Goal: Task Accomplishment & Management: Complete application form

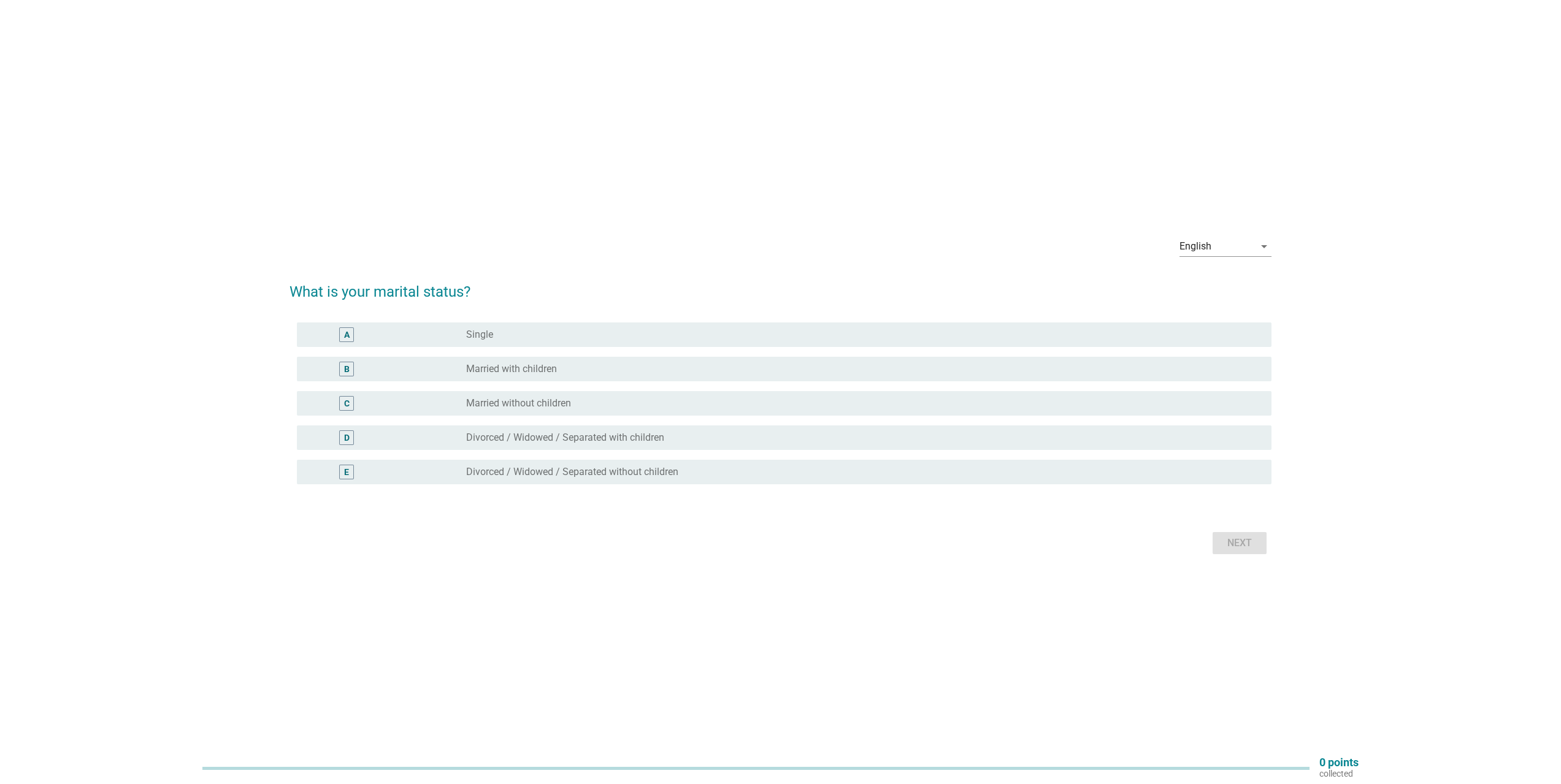
click at [598, 371] on div "radio_button_unchecked Married with children" at bounding box center [859, 369] width 786 height 13
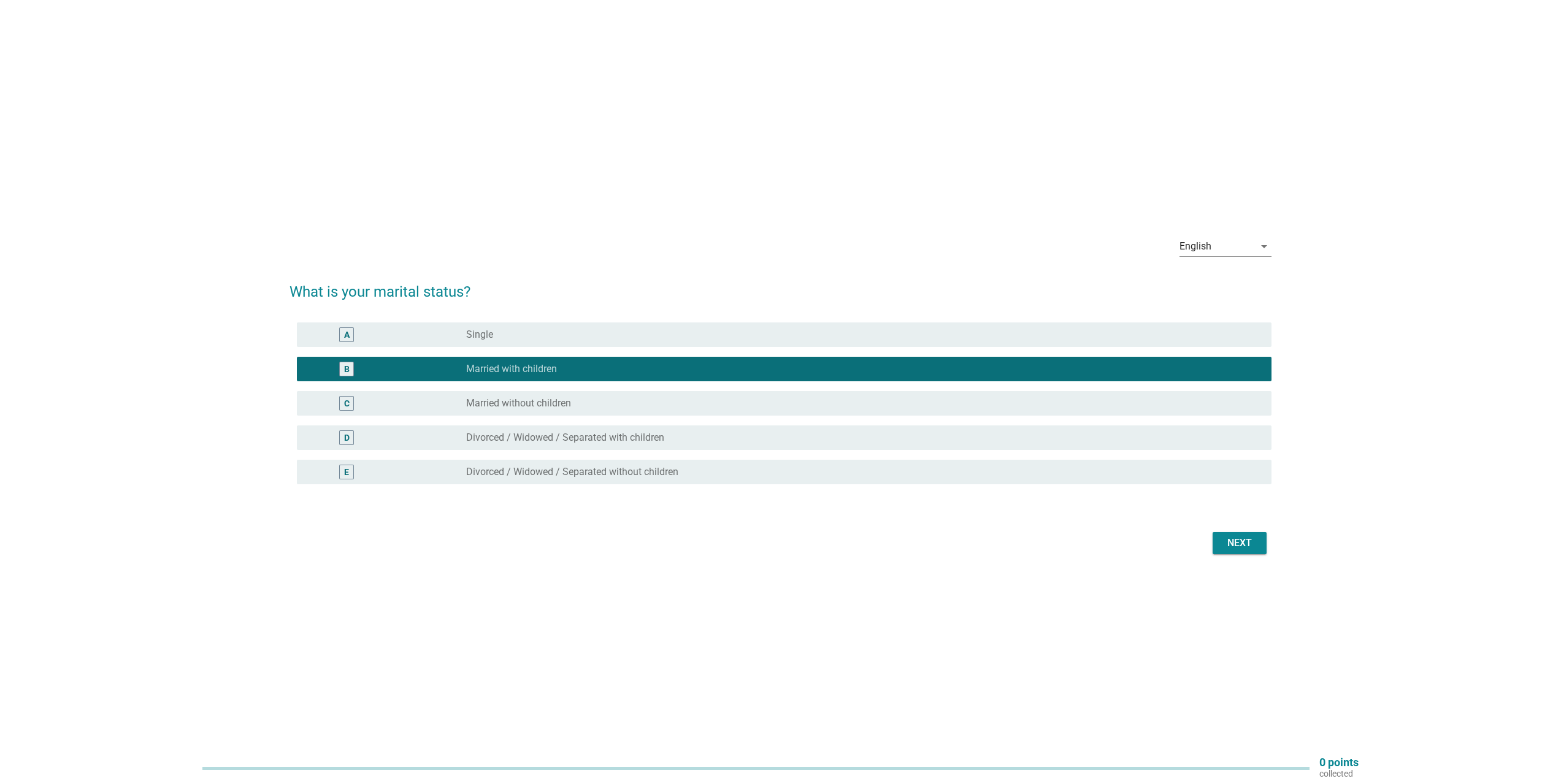
click at [1250, 555] on div "Next" at bounding box center [780, 543] width 982 height 30
click at [1250, 549] on div "Next" at bounding box center [1240, 543] width 34 height 15
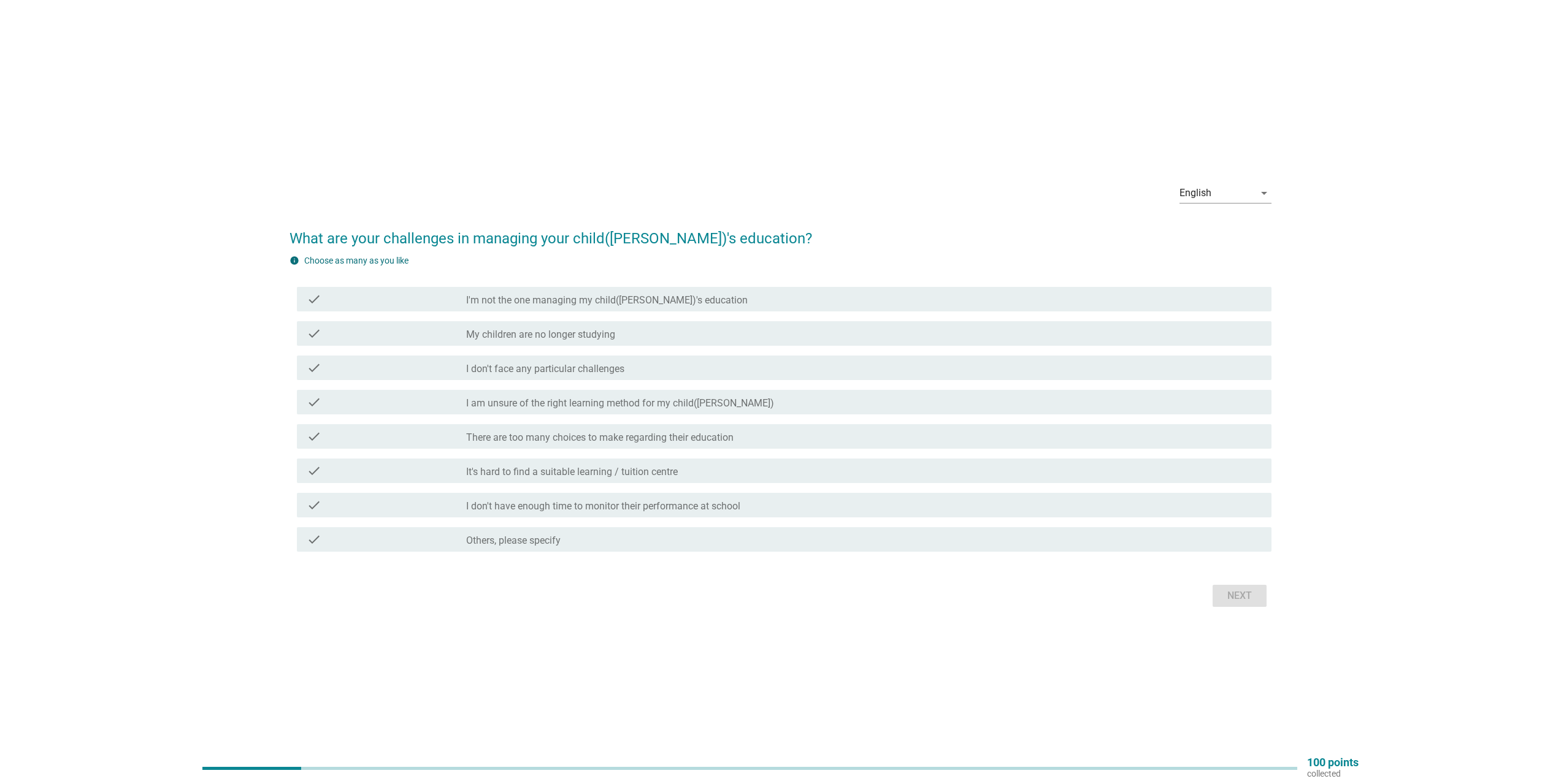
click at [700, 407] on label "I am unsure of the right learning method for my child([PERSON_NAME])" at bounding box center [620, 404] width 308 height 13
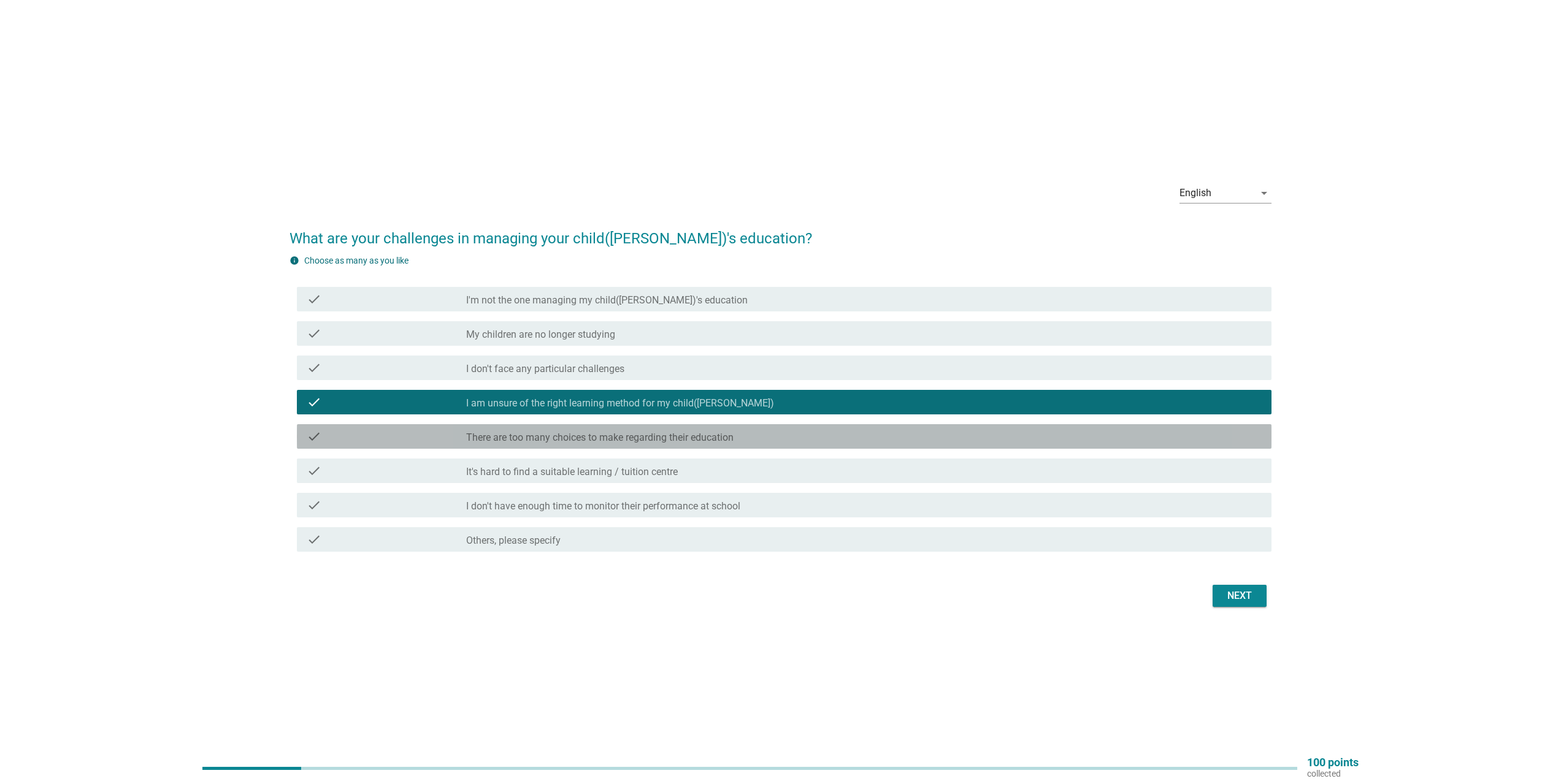
click at [693, 438] on label "There are too many choices to make regarding their education" at bounding box center [600, 438] width 267 height 13
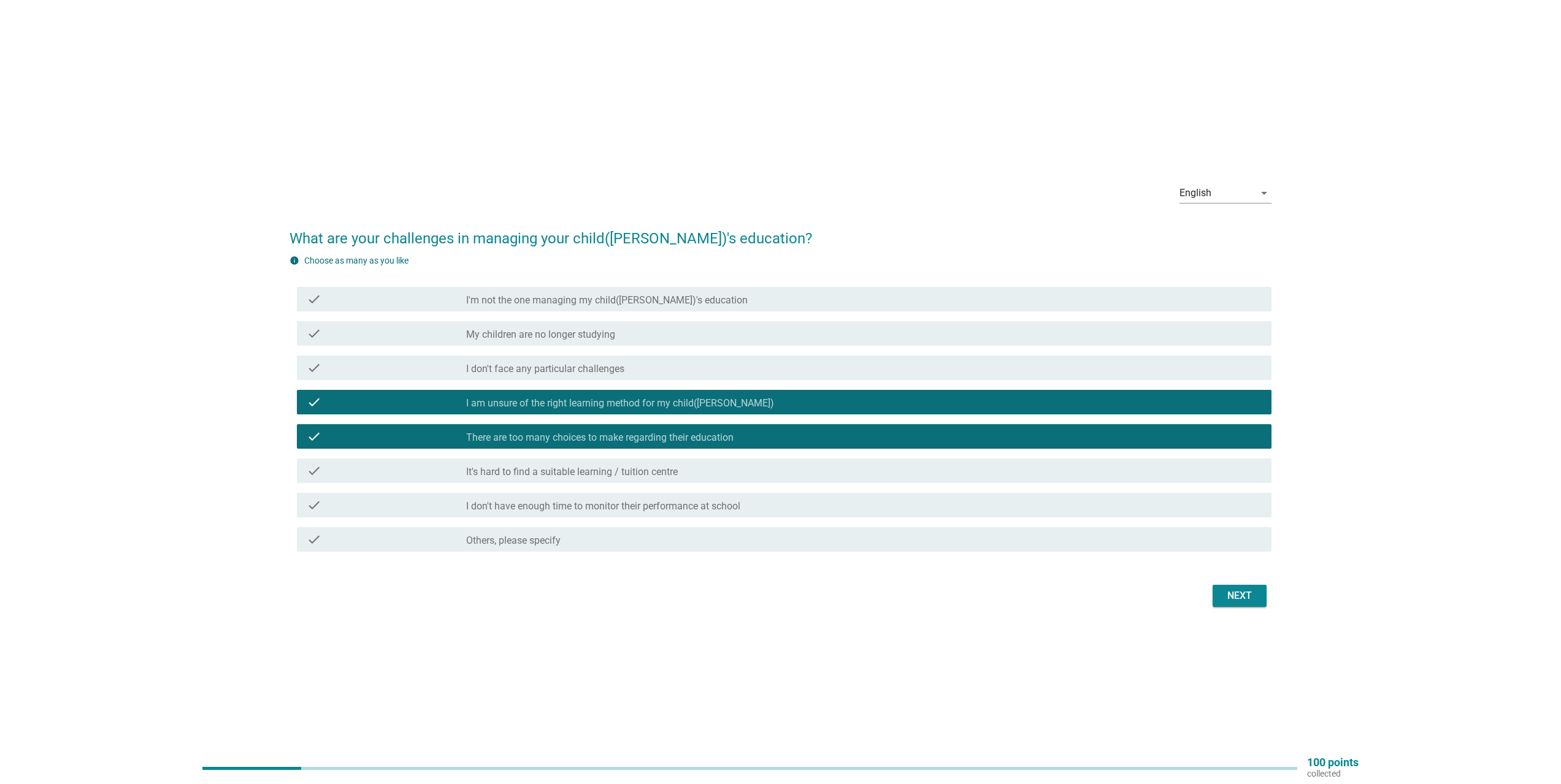
click at [693, 438] on label "There are too many choices to make regarding their education" at bounding box center [600, 438] width 267 height 13
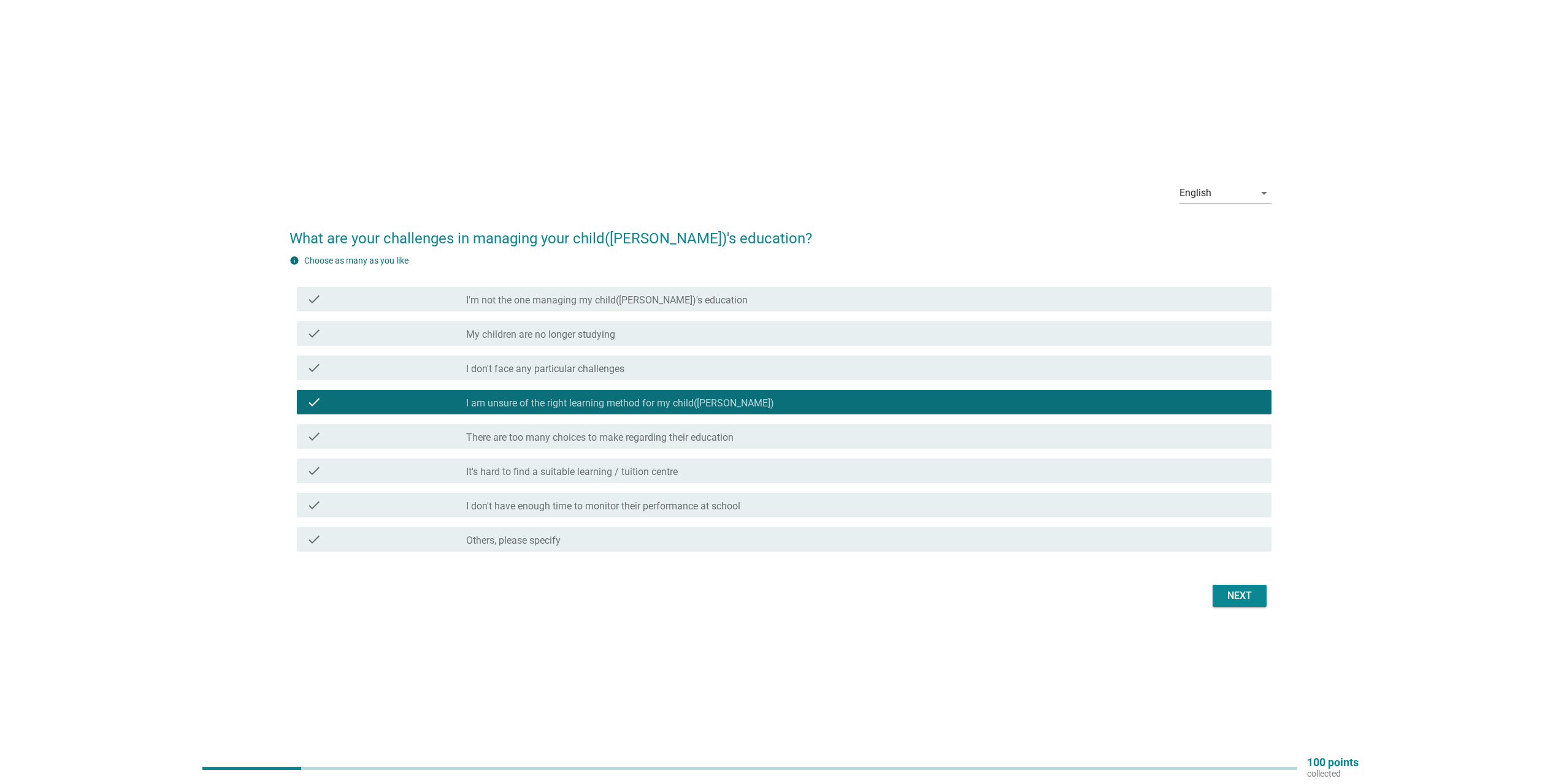
click at [676, 479] on div "check check_box_outline_blank It's hard to find a suitable learning / tuition c…" at bounding box center [784, 471] width 975 height 24
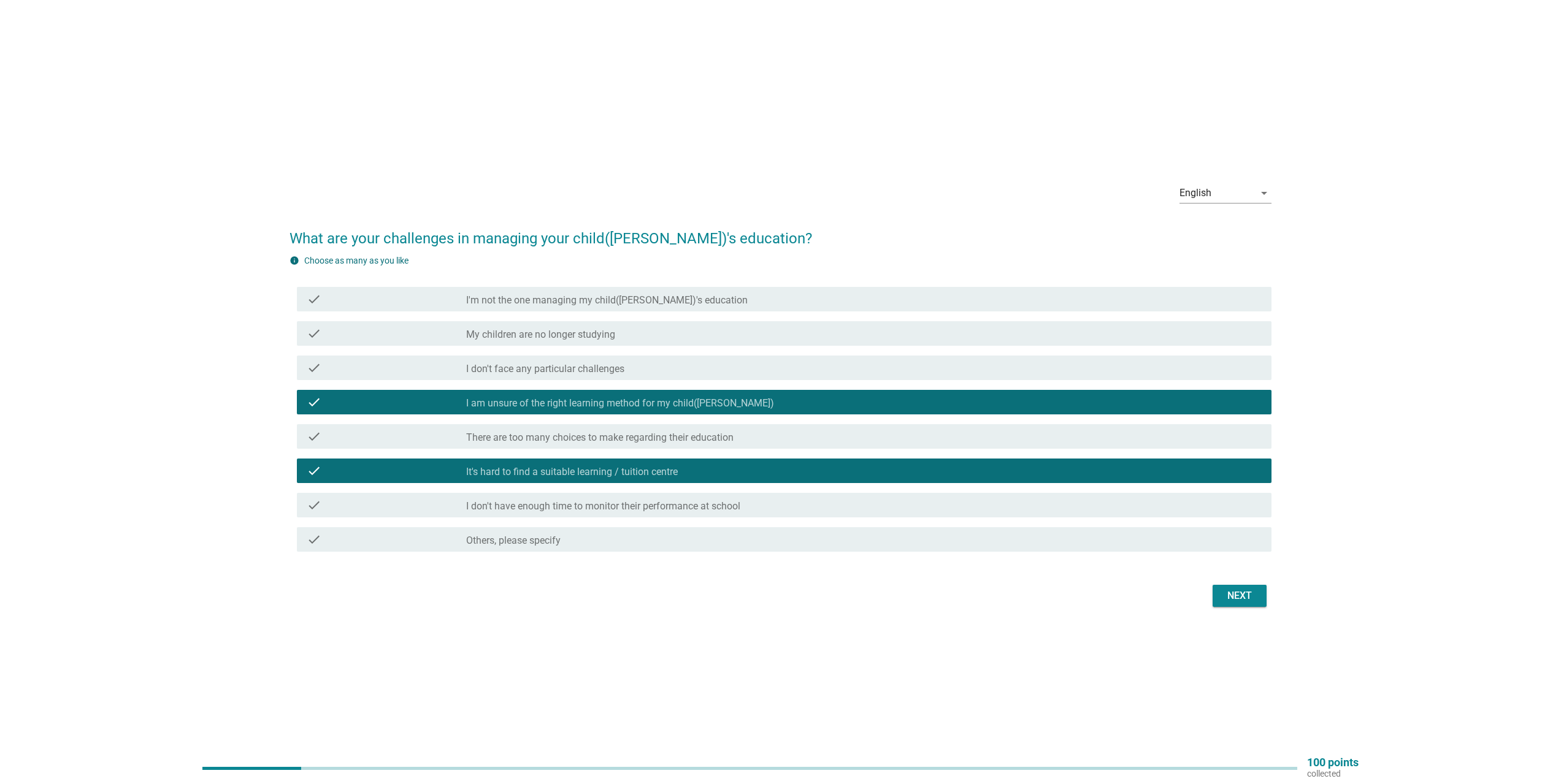
click at [676, 479] on div "check check_box_outline_blank It's hard to find a suitable learning / tuition c…" at bounding box center [784, 471] width 975 height 24
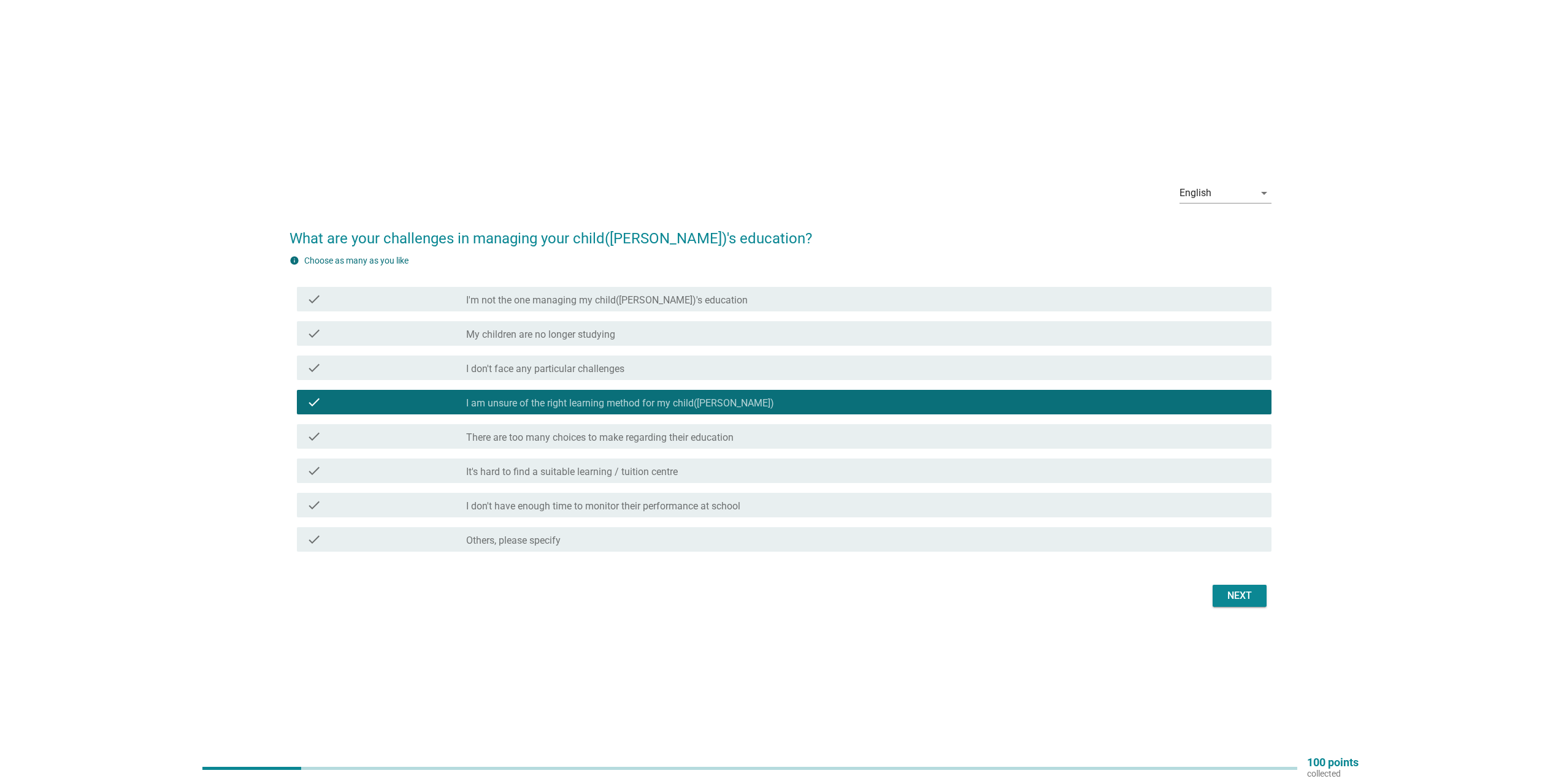
click at [710, 438] on label "There are too many choices to make regarding their education" at bounding box center [600, 438] width 267 height 13
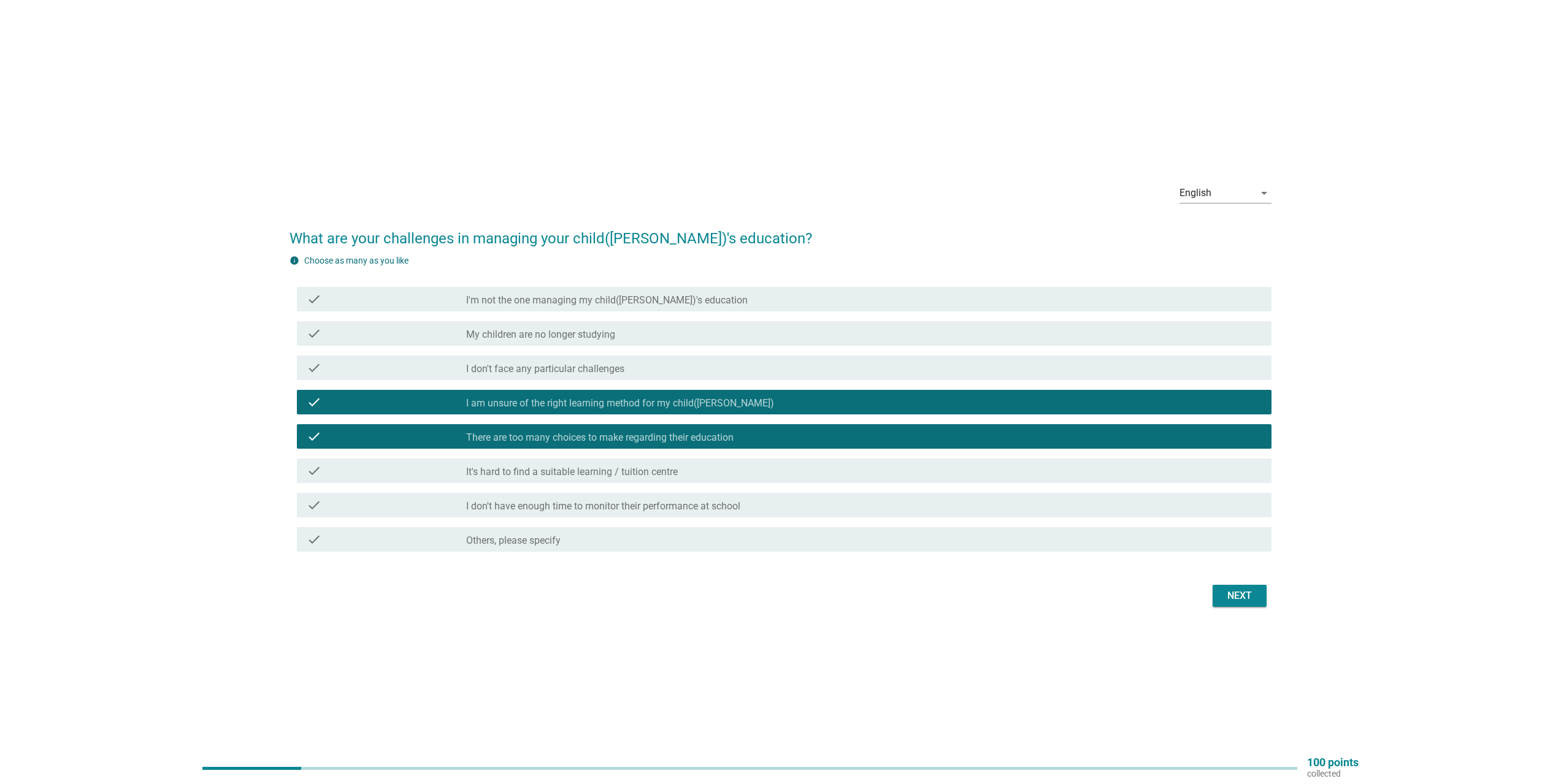
click at [732, 467] on div "check_box_outline_blank It's hard to find a suitable learning / tuition centre" at bounding box center [864, 471] width 796 height 15
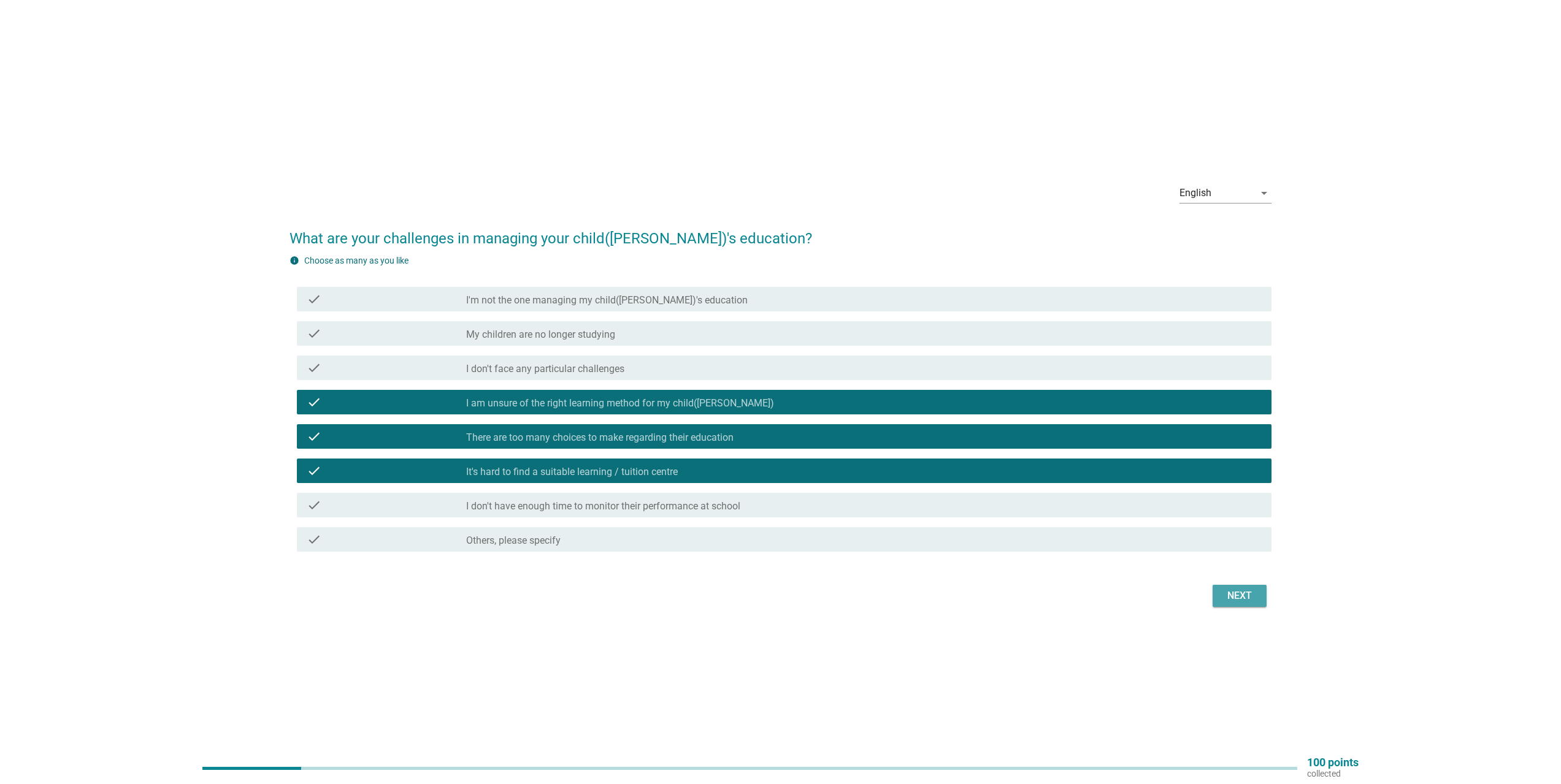
click at [1254, 600] on div "Next" at bounding box center [1240, 596] width 34 height 15
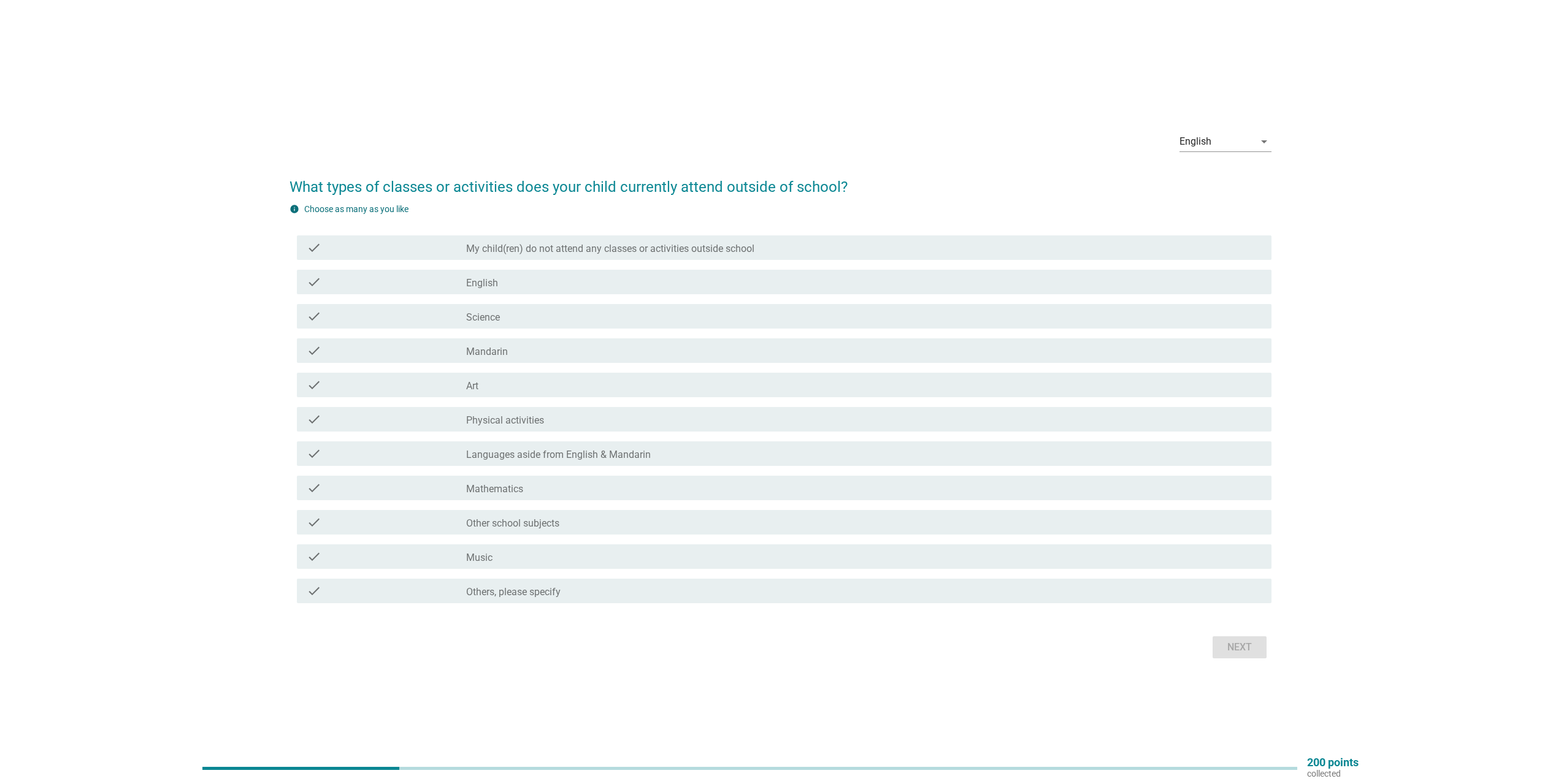
click at [526, 592] on label "Others, please specify" at bounding box center [513, 592] width 94 height 13
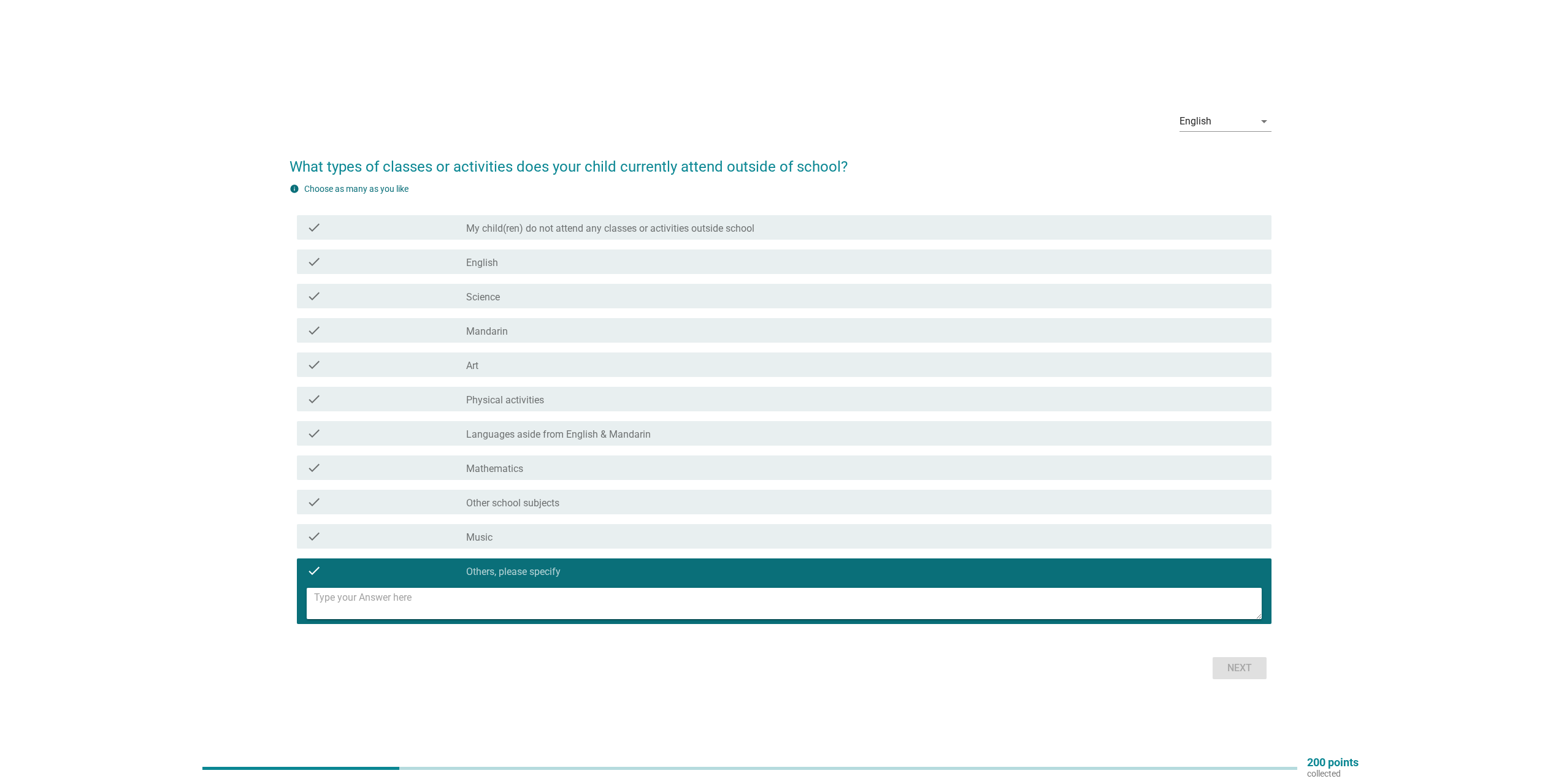
click at [525, 570] on label "Others, please specify" at bounding box center [513, 572] width 94 height 13
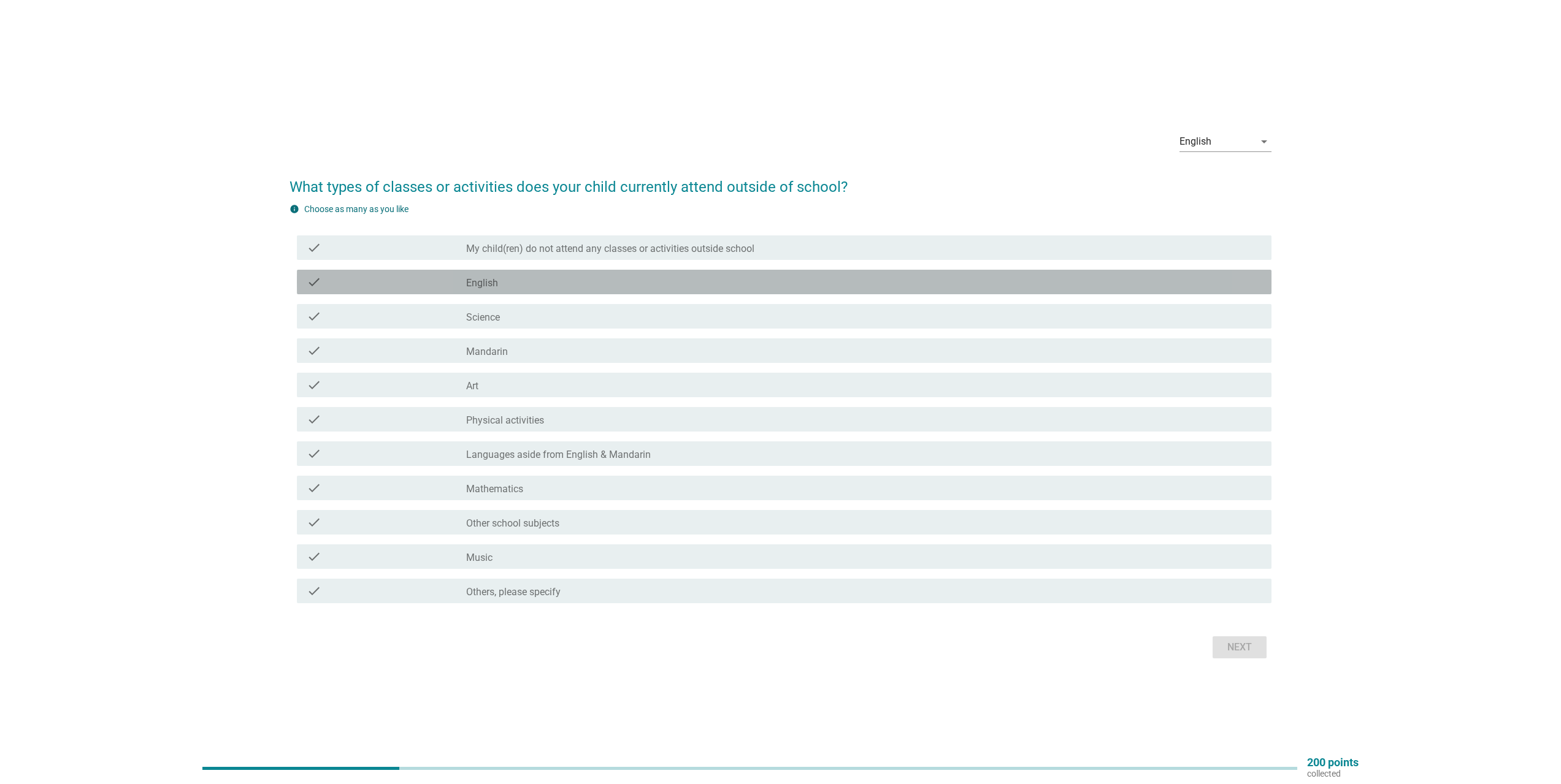
click at [504, 291] on div "check check_box_outline_blank English" at bounding box center [784, 282] width 975 height 24
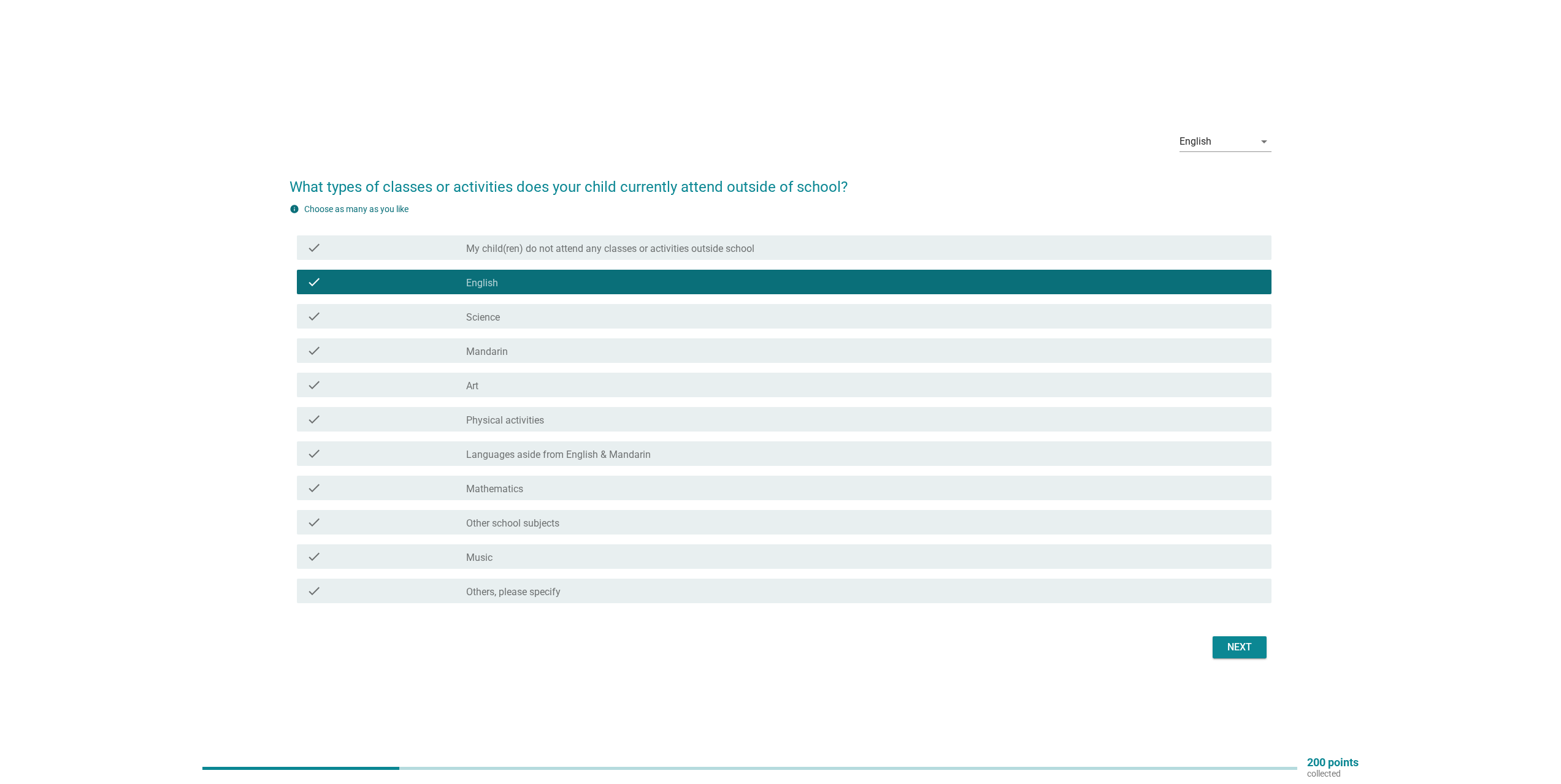
click at [497, 411] on div "check check_box_outline_blank Physical activities" at bounding box center [784, 419] width 975 height 24
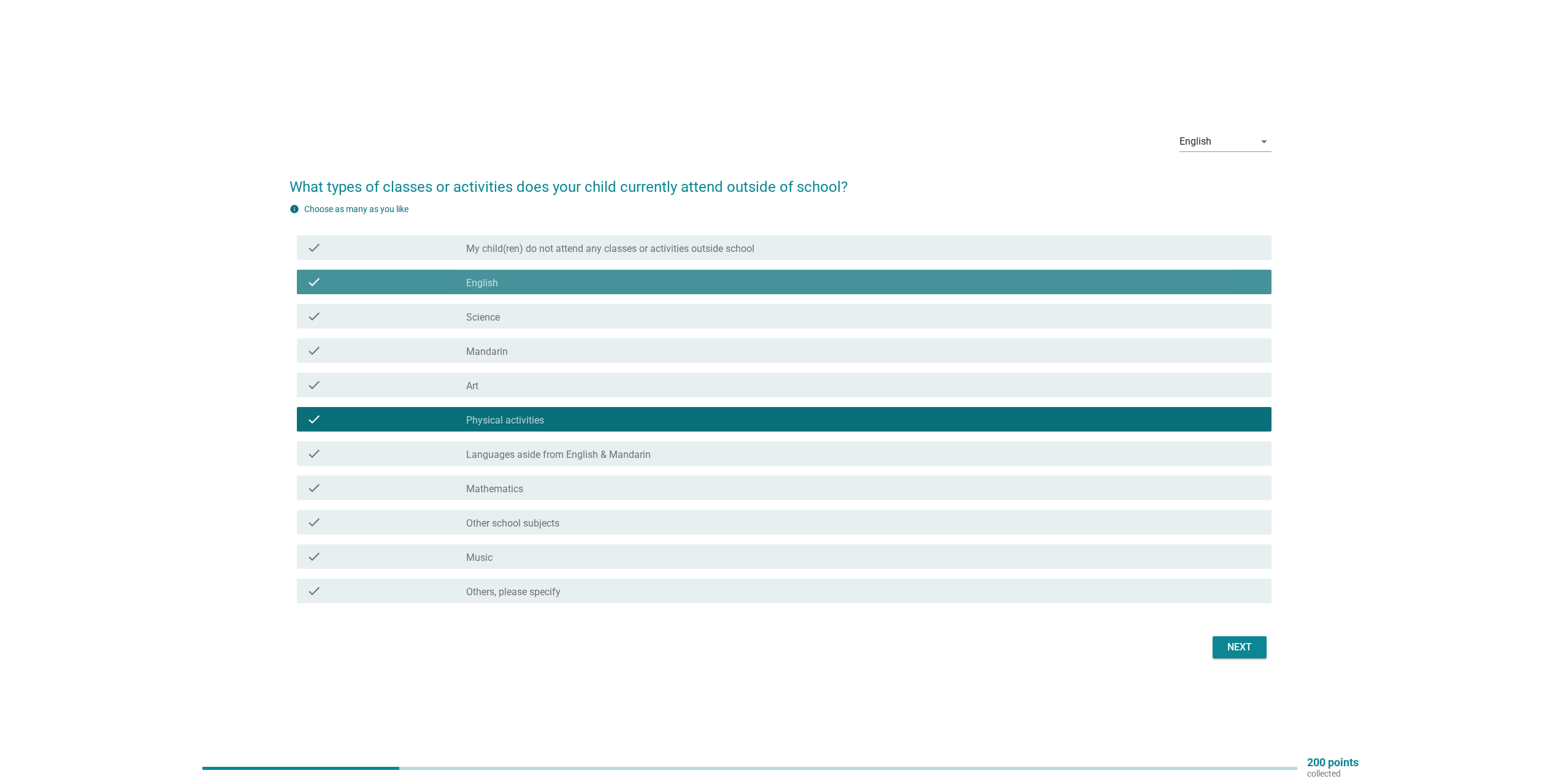
click at [528, 276] on div "check_box_outline_blank English" at bounding box center [864, 282] width 796 height 15
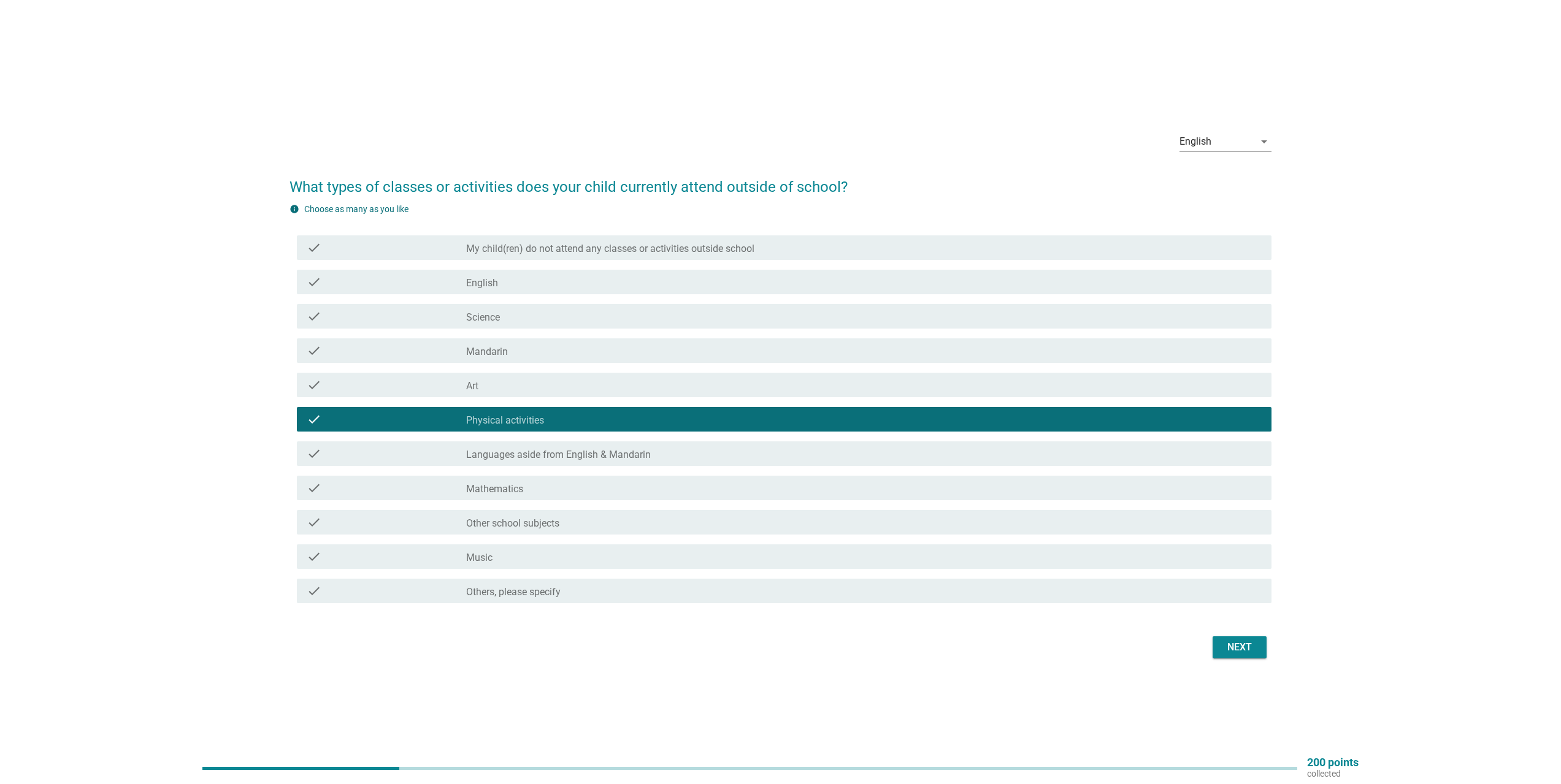
click at [1258, 652] on button "Next" at bounding box center [1240, 647] width 54 height 22
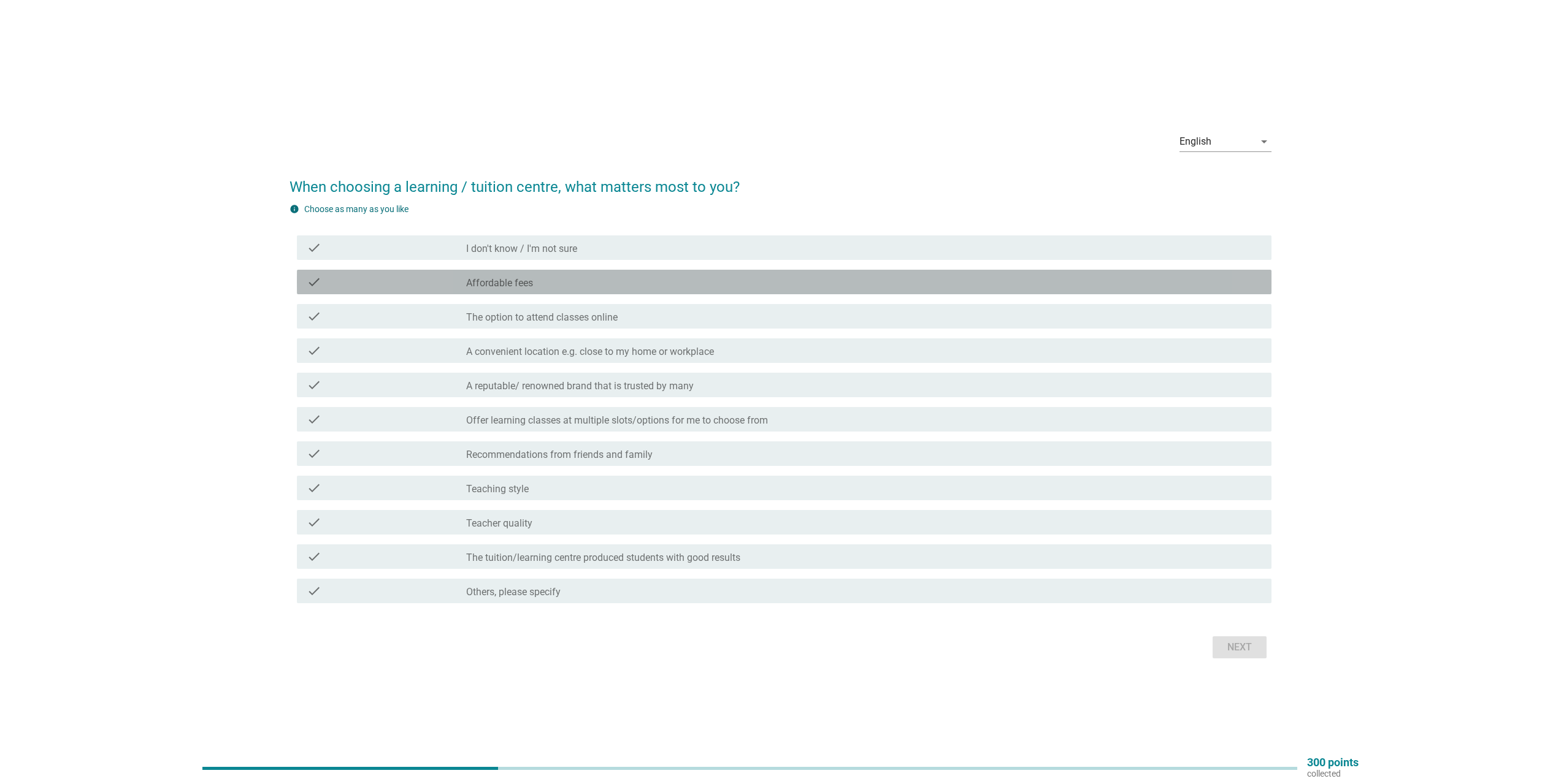
click at [492, 278] on label "Affordable fees" at bounding box center [499, 283] width 67 height 13
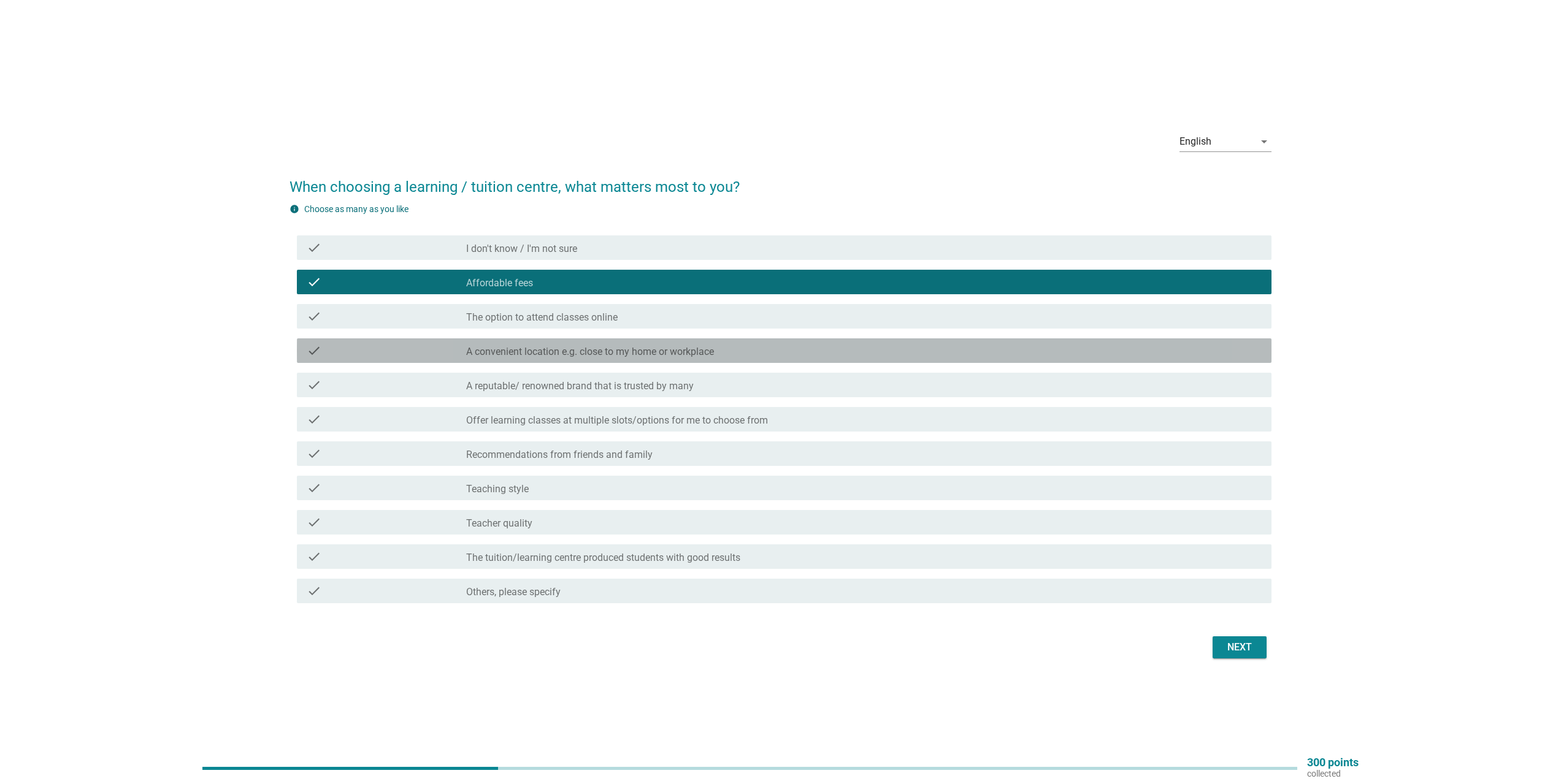
click at [560, 360] on div "check check_box_outline_blank A convenient location e.g. close to my home or wo…" at bounding box center [784, 350] width 975 height 24
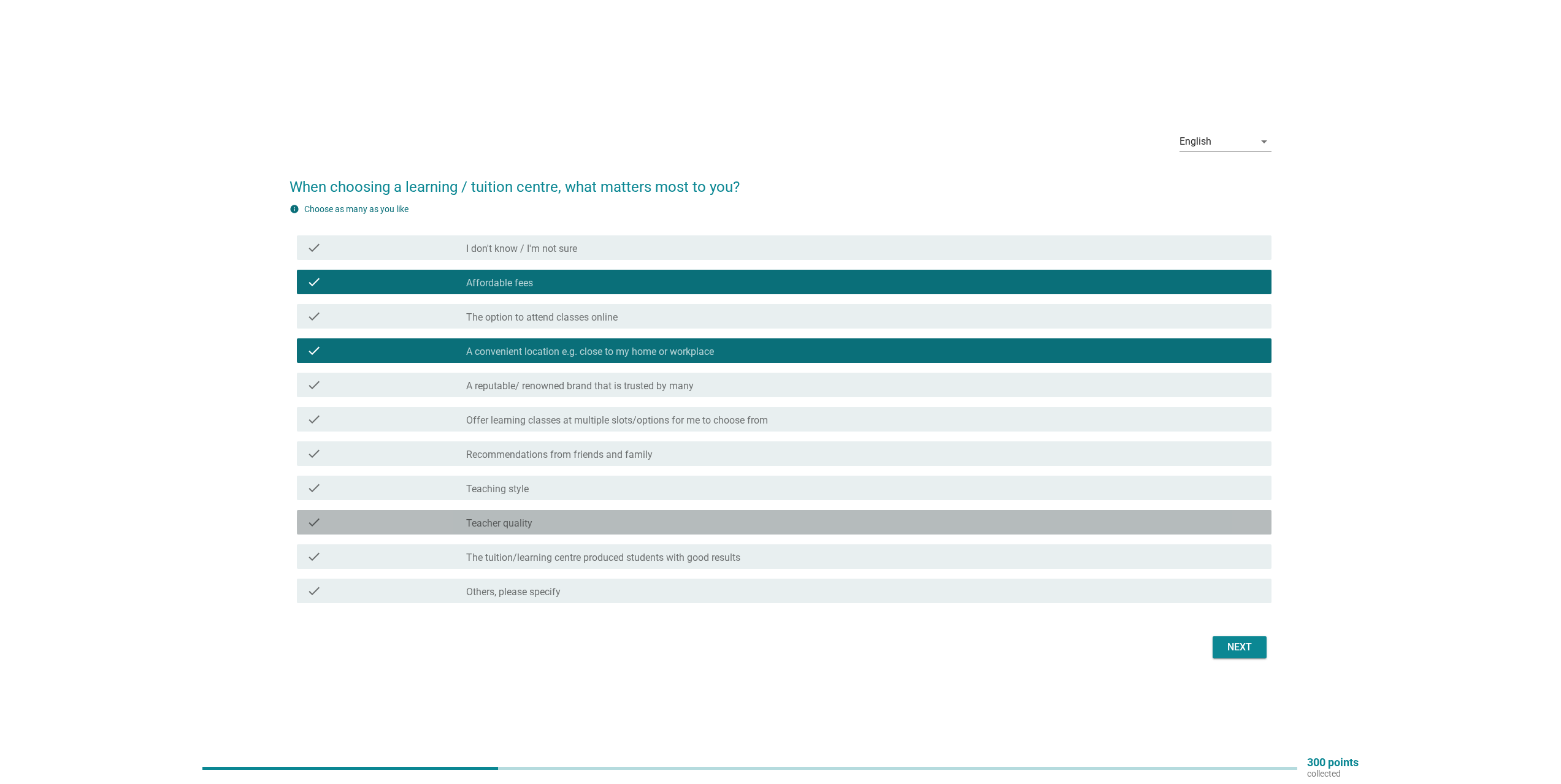
click at [492, 522] on label "Teacher quality" at bounding box center [499, 524] width 66 height 13
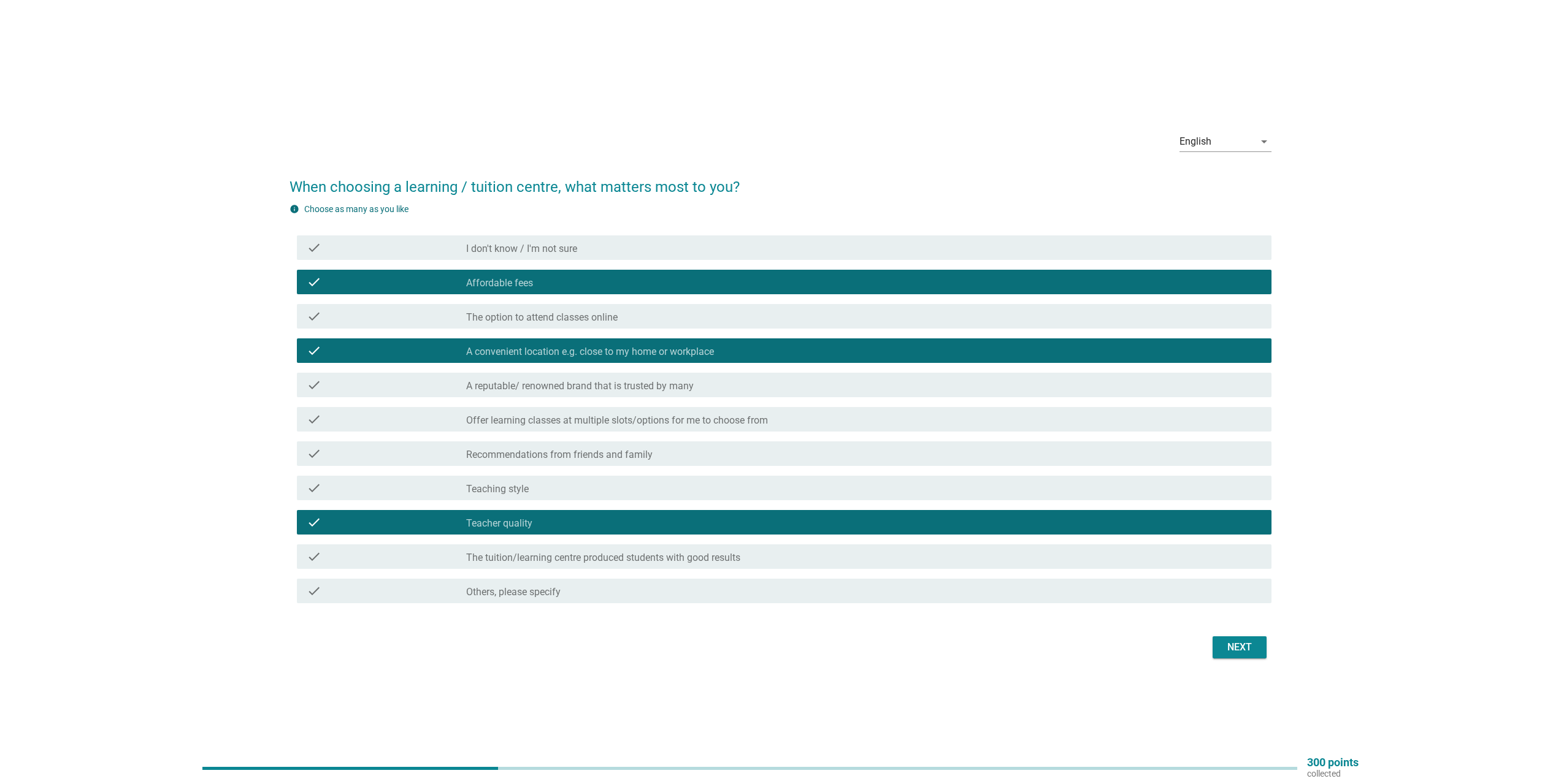
click at [494, 557] on label "The tuition/learning centre produced students with good results" at bounding box center [604, 558] width 274 height 13
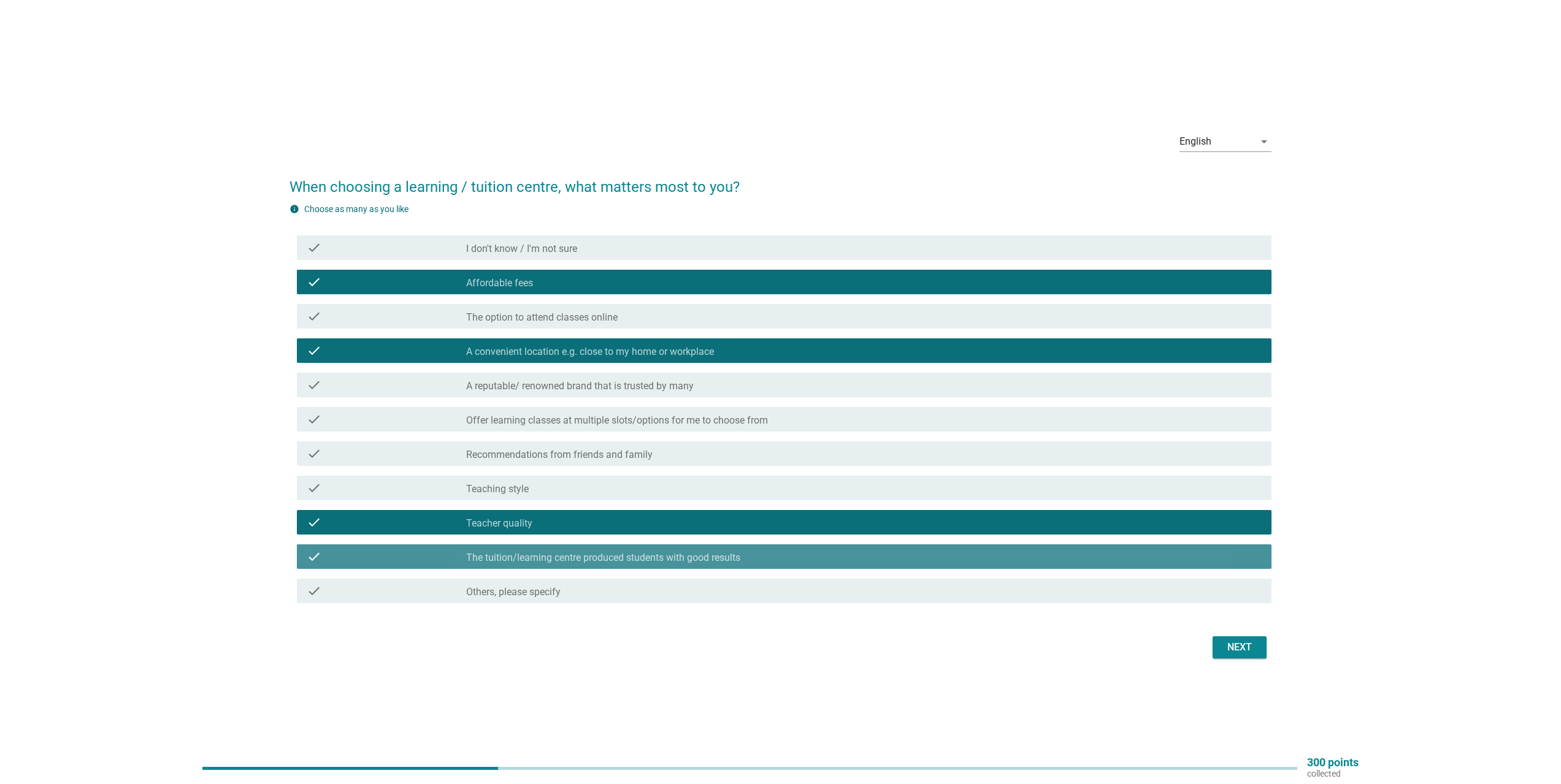
click at [509, 554] on label "The tuition/learning centre produced students with good results" at bounding box center [604, 558] width 274 height 13
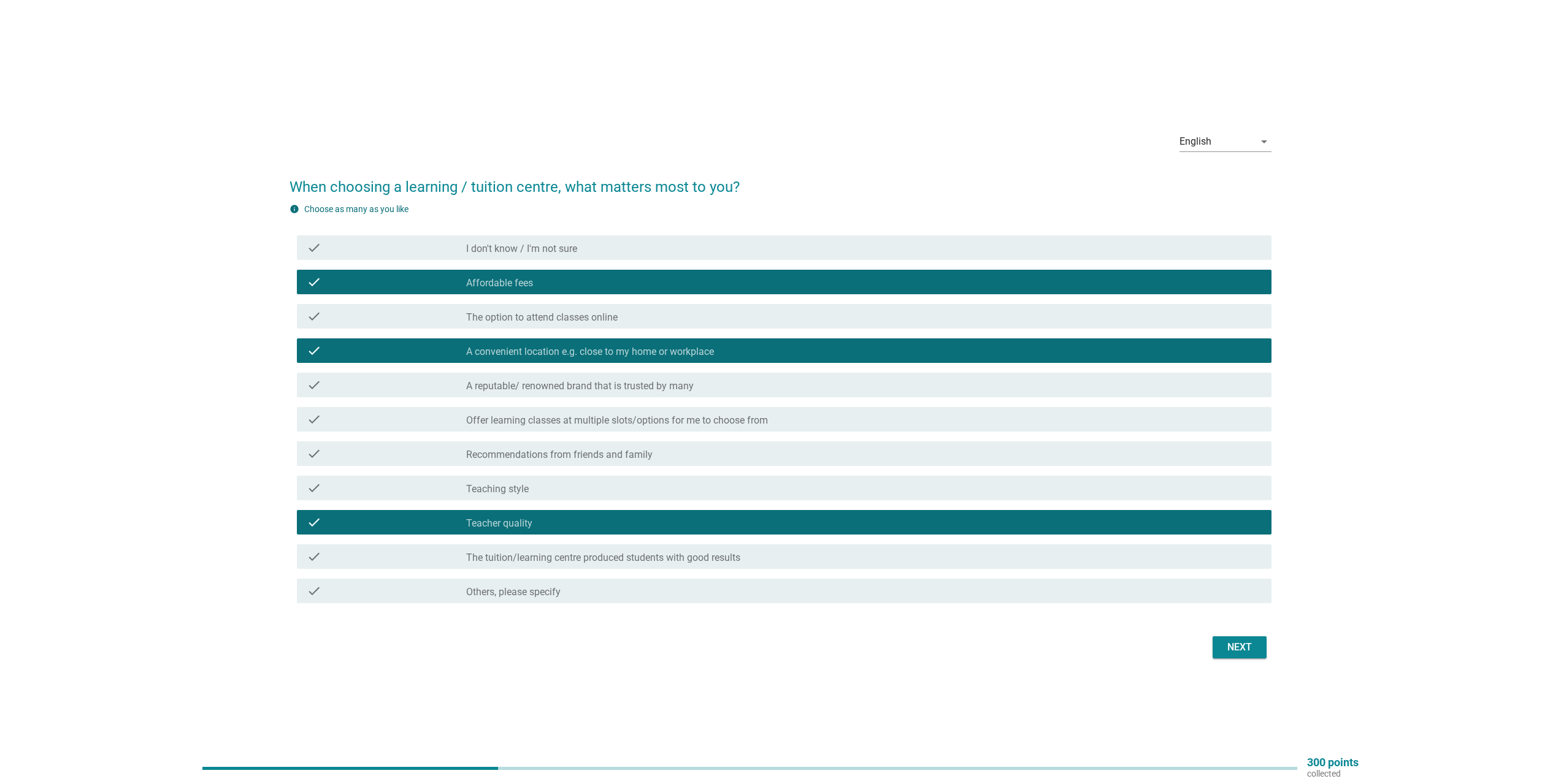
click at [616, 326] on div "check check_box_outline_blank The option to attend classes online" at bounding box center [784, 316] width 975 height 24
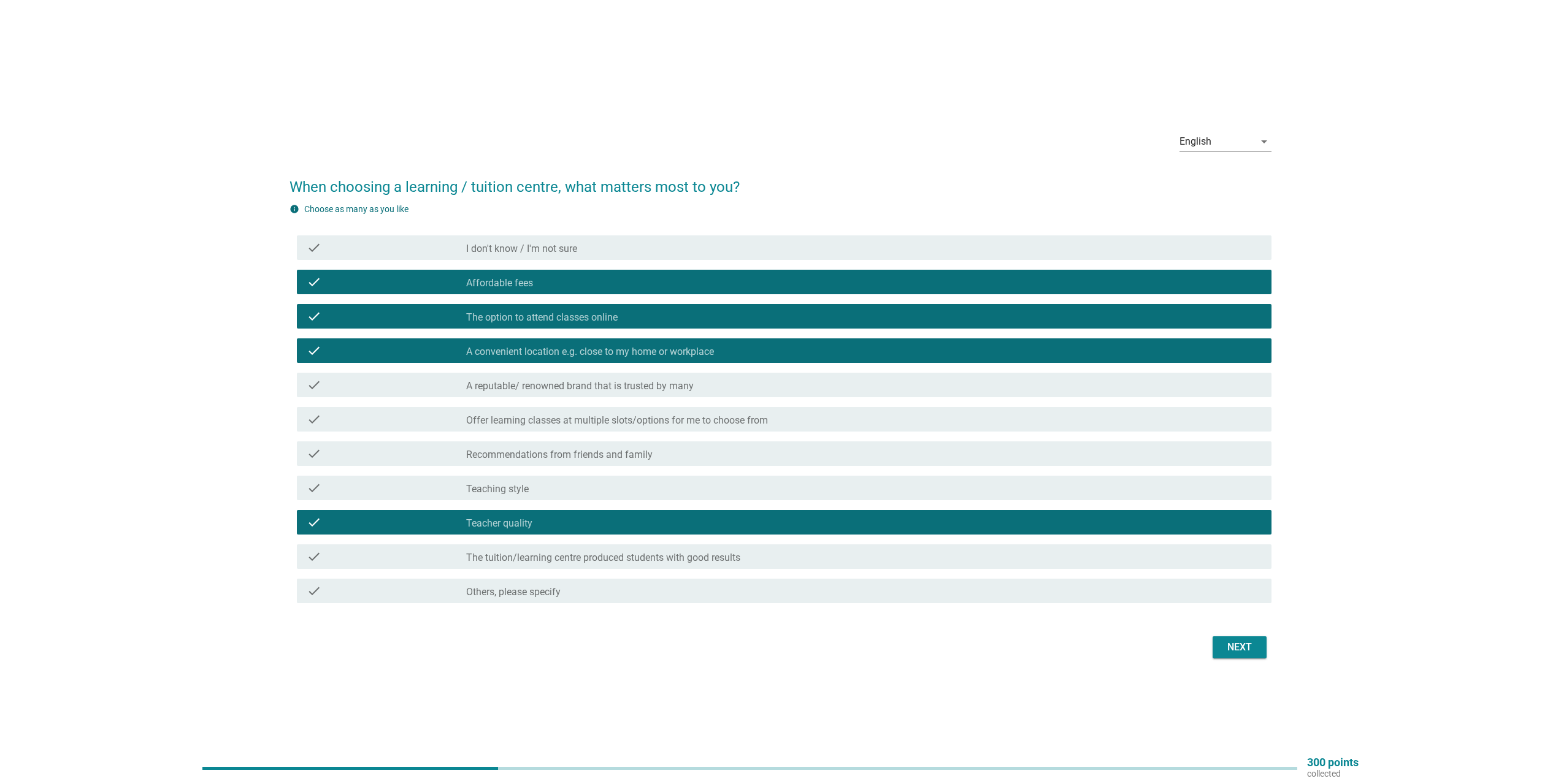
click at [616, 326] on div "check check_box_outline_blank The option to attend classes online" at bounding box center [784, 316] width 975 height 24
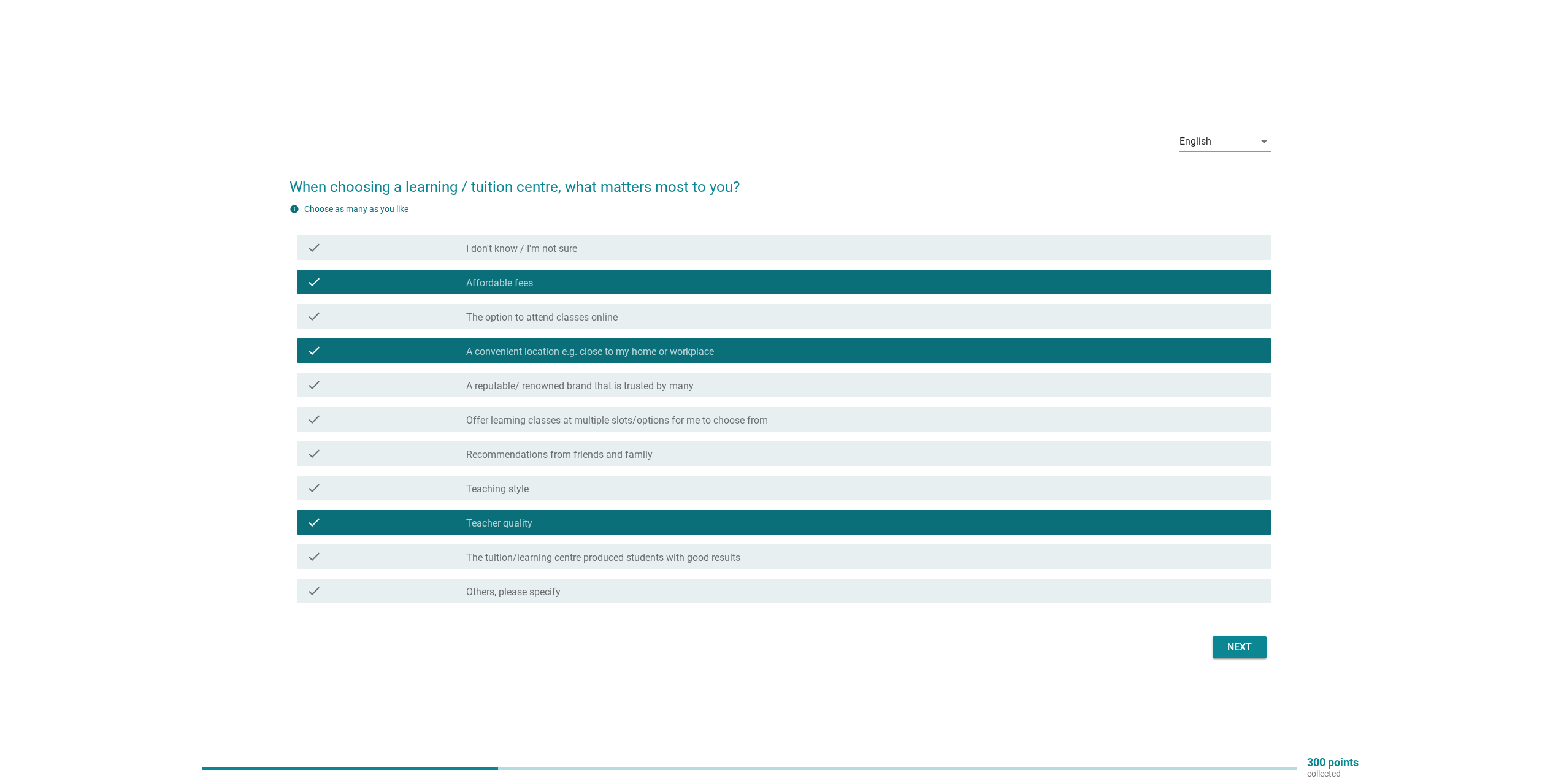
click at [639, 556] on label "The tuition/learning centre produced students with good results" at bounding box center [604, 558] width 274 height 13
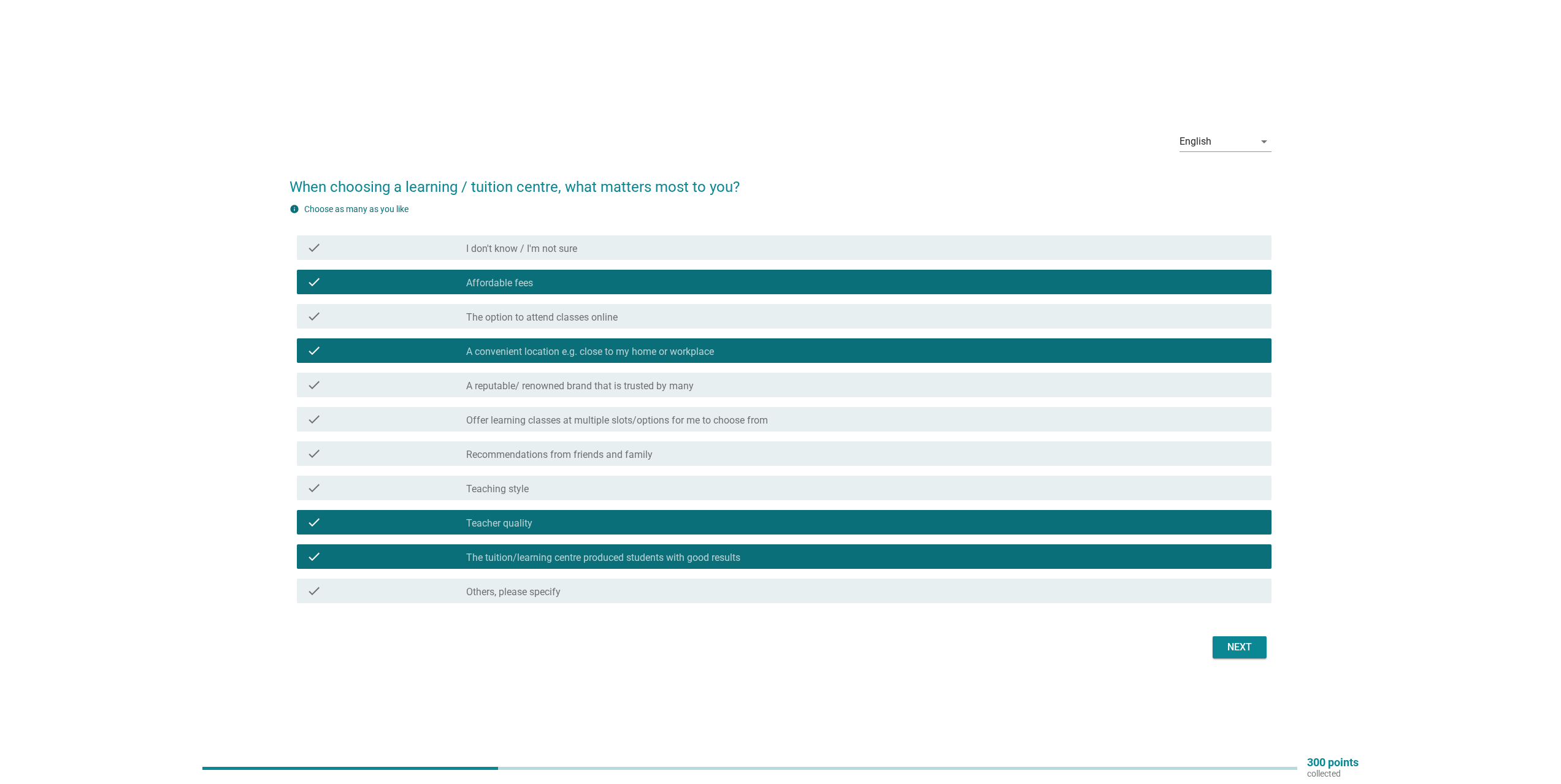
click at [839, 487] on div "check_box_outline_blank Teaching style" at bounding box center [864, 488] width 796 height 15
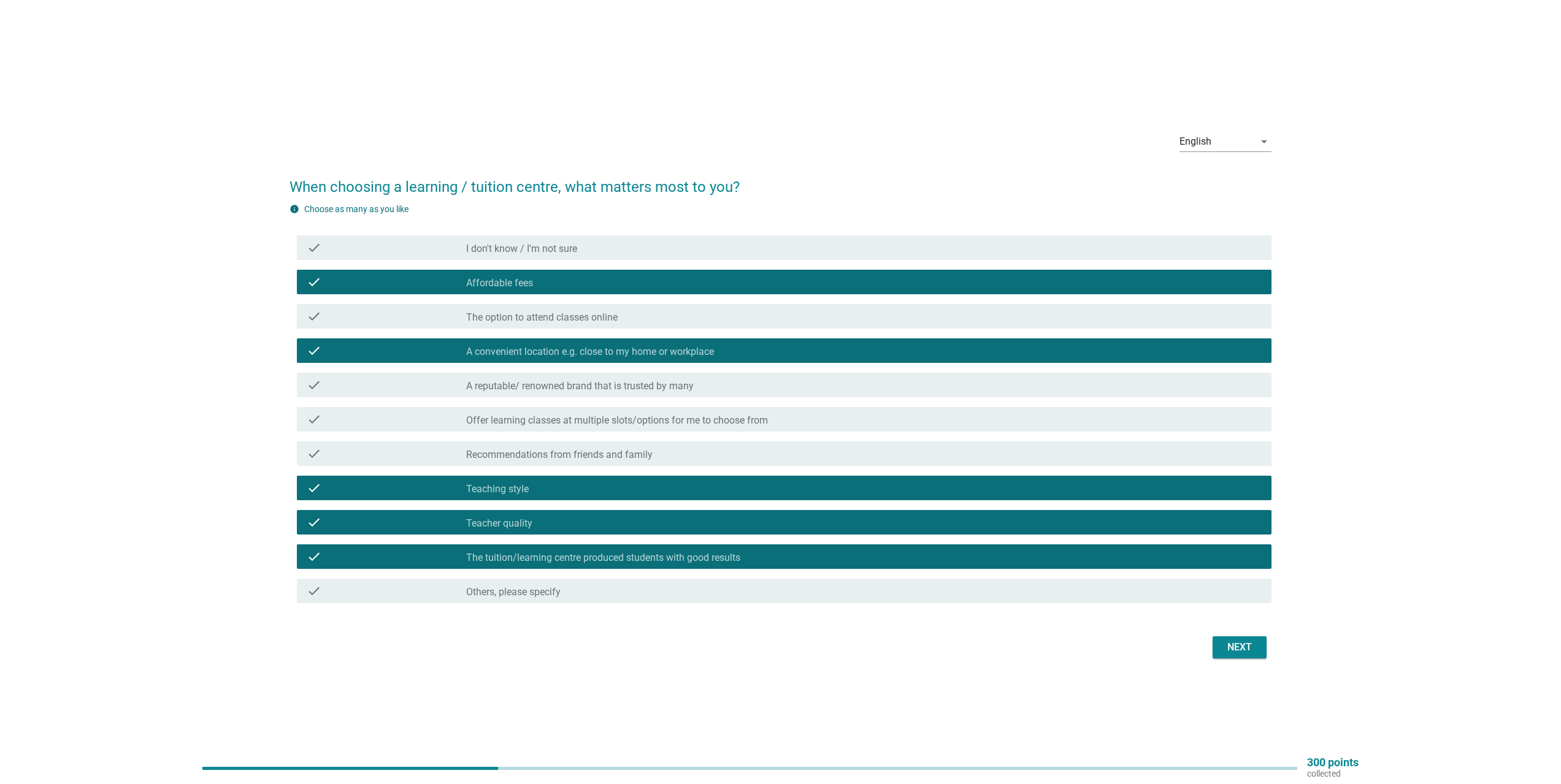
click at [1243, 660] on div "English arrow_drop_down When choosing a learning / tuition centre, what matters…" at bounding box center [780, 392] width 1002 height 560
click at [1250, 652] on div "Next" at bounding box center [1240, 648] width 34 height 15
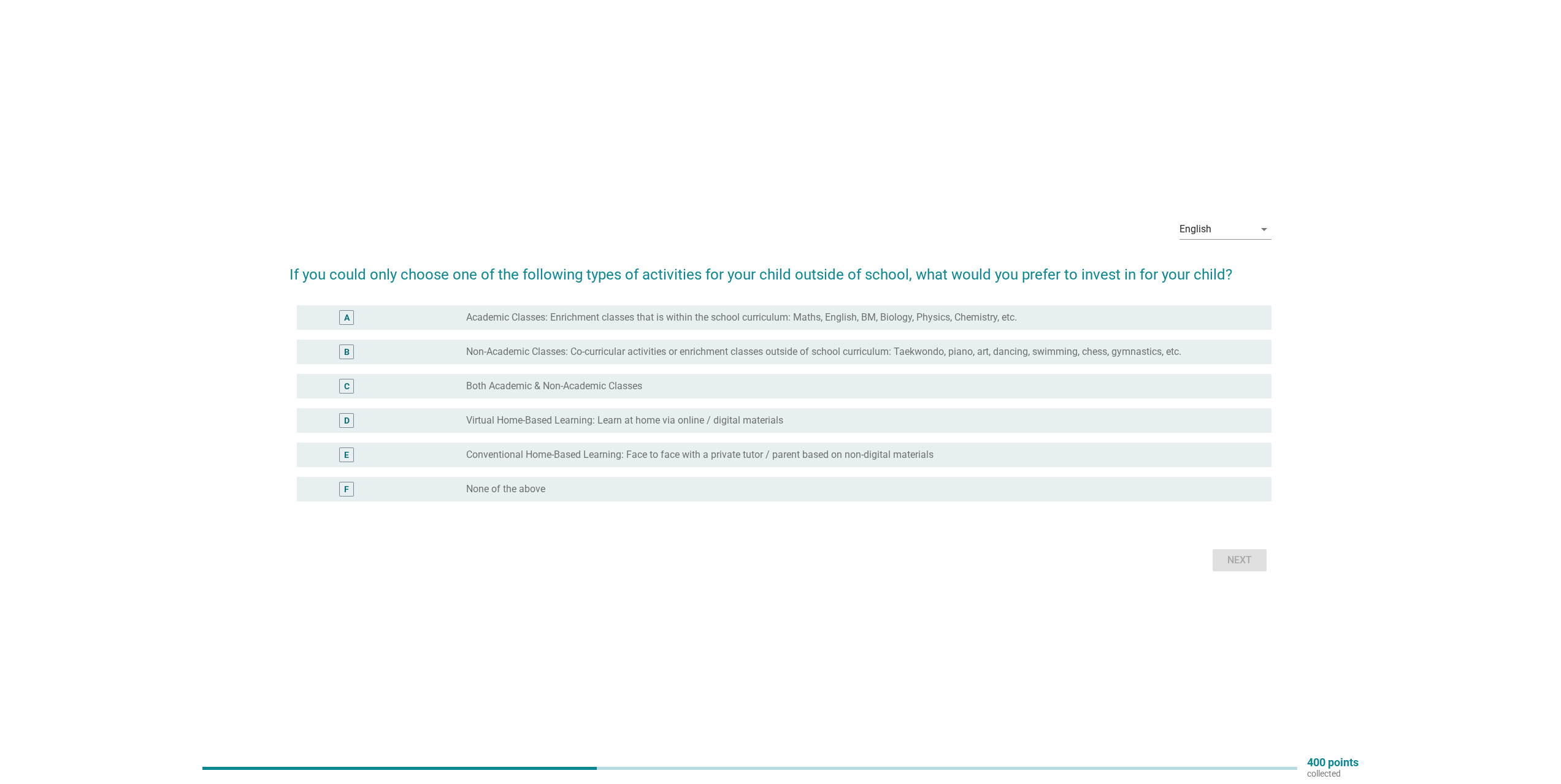
click at [575, 363] on div "B radio_button_unchecked Non-Academic Classes: Co-curricular activities or enri…" at bounding box center [784, 351] width 975 height 24
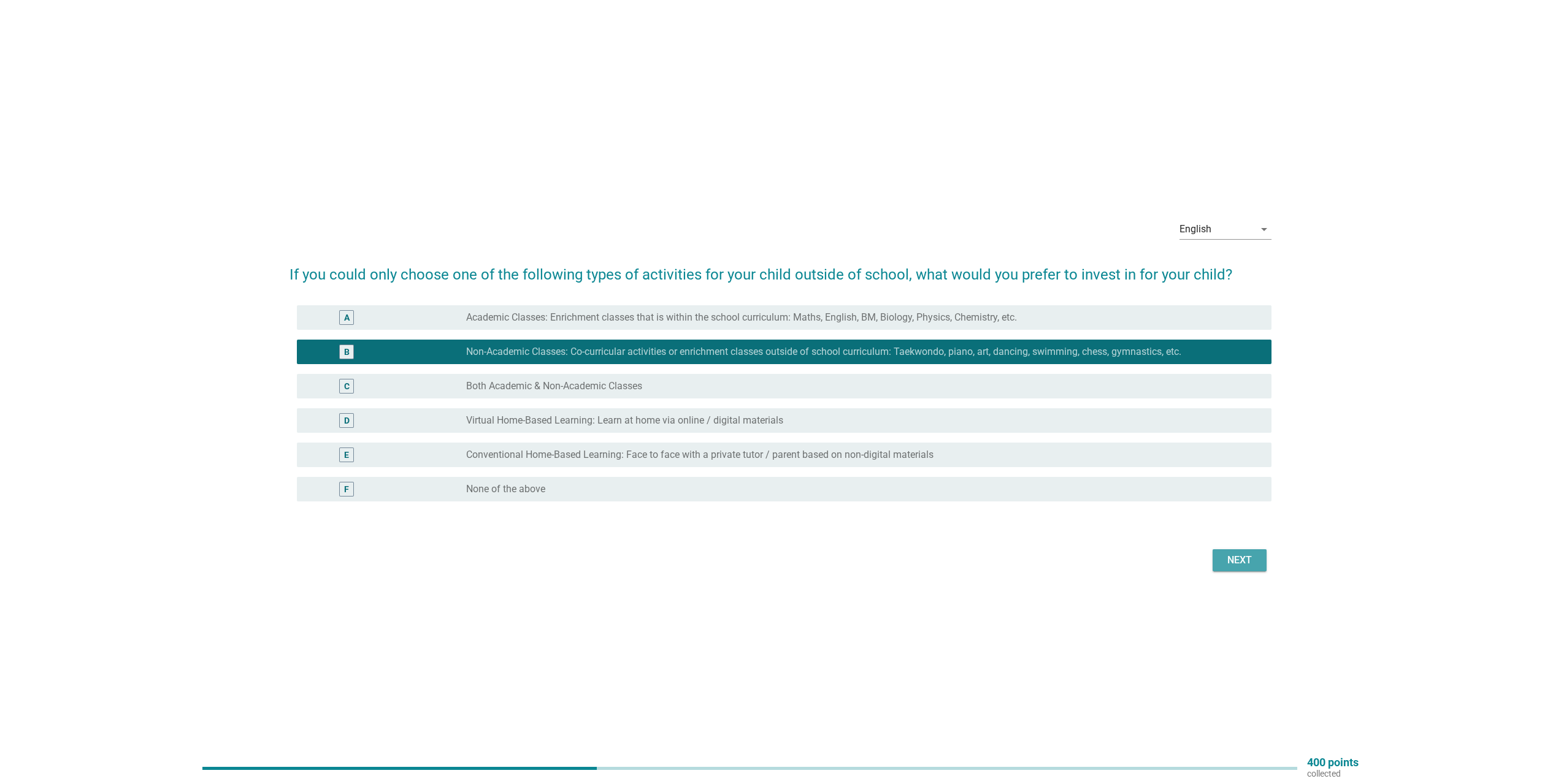
click at [1244, 566] on div "Next" at bounding box center [1240, 560] width 34 height 15
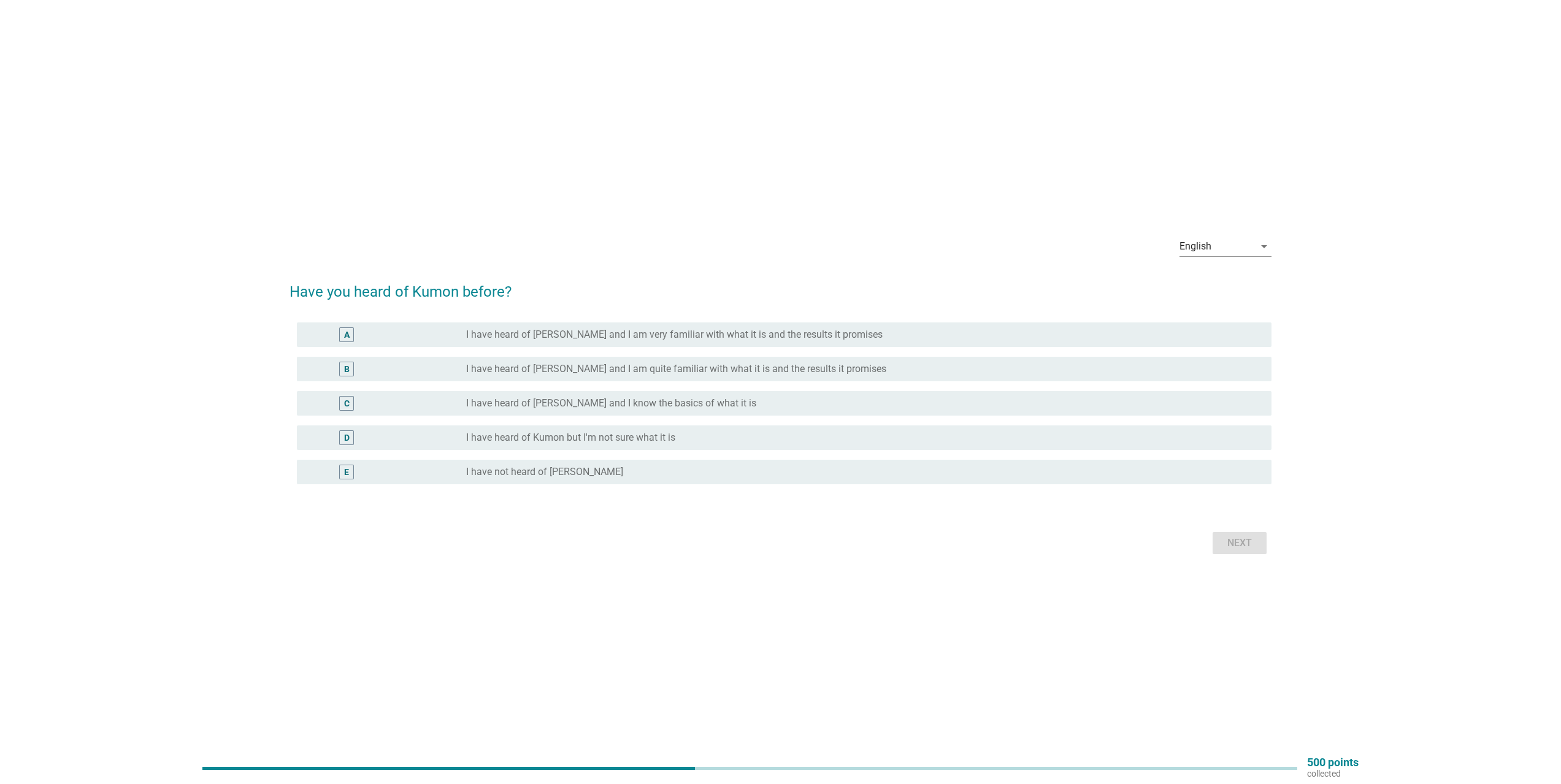
click at [534, 333] on label "I have heard of [PERSON_NAME] and I am very familiar with what it is and the re…" at bounding box center [674, 334] width 416 height 13
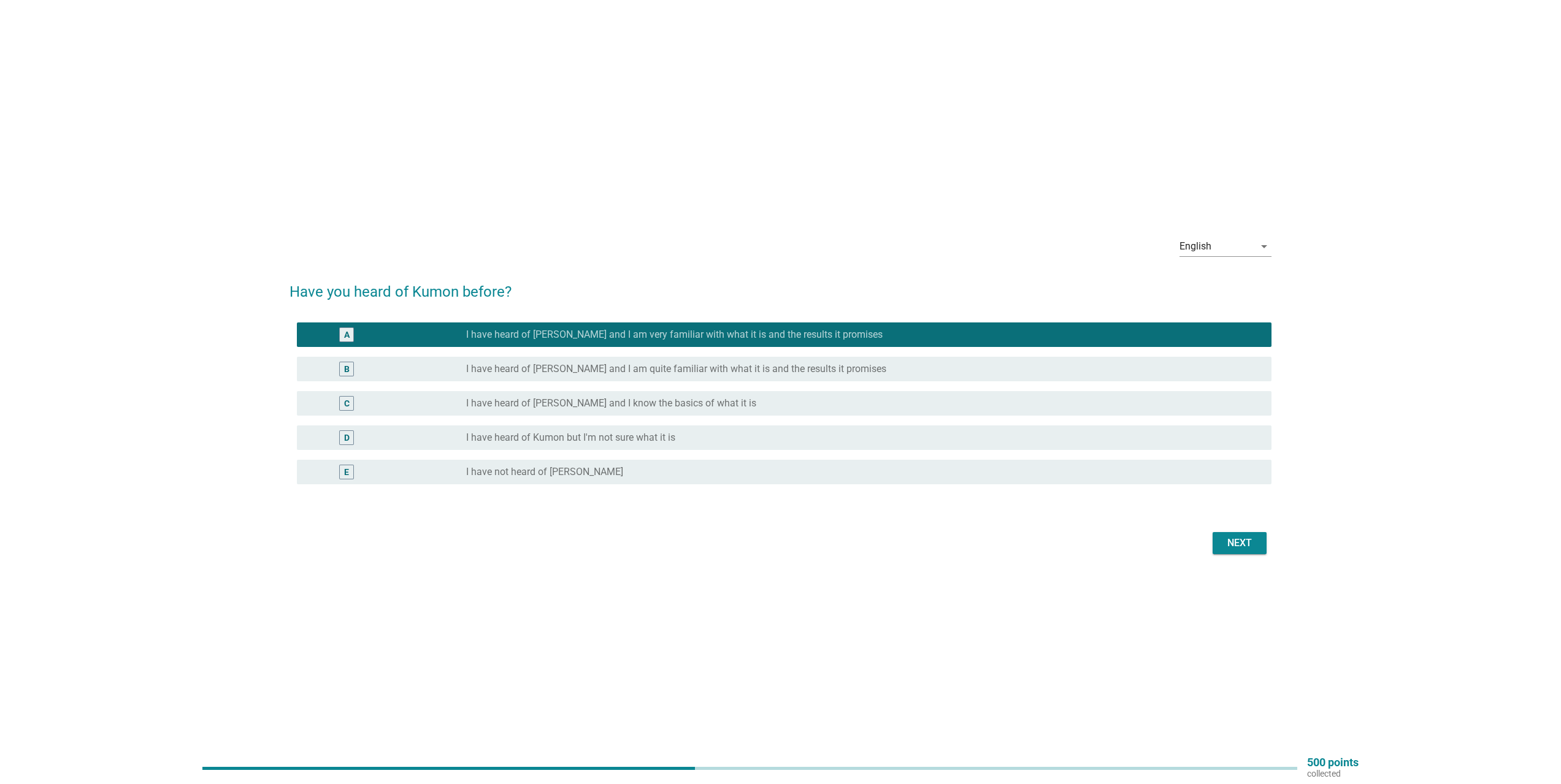
click at [1225, 555] on div "Next" at bounding box center [780, 543] width 982 height 30
click at [1227, 553] on button "Next" at bounding box center [1240, 543] width 54 height 22
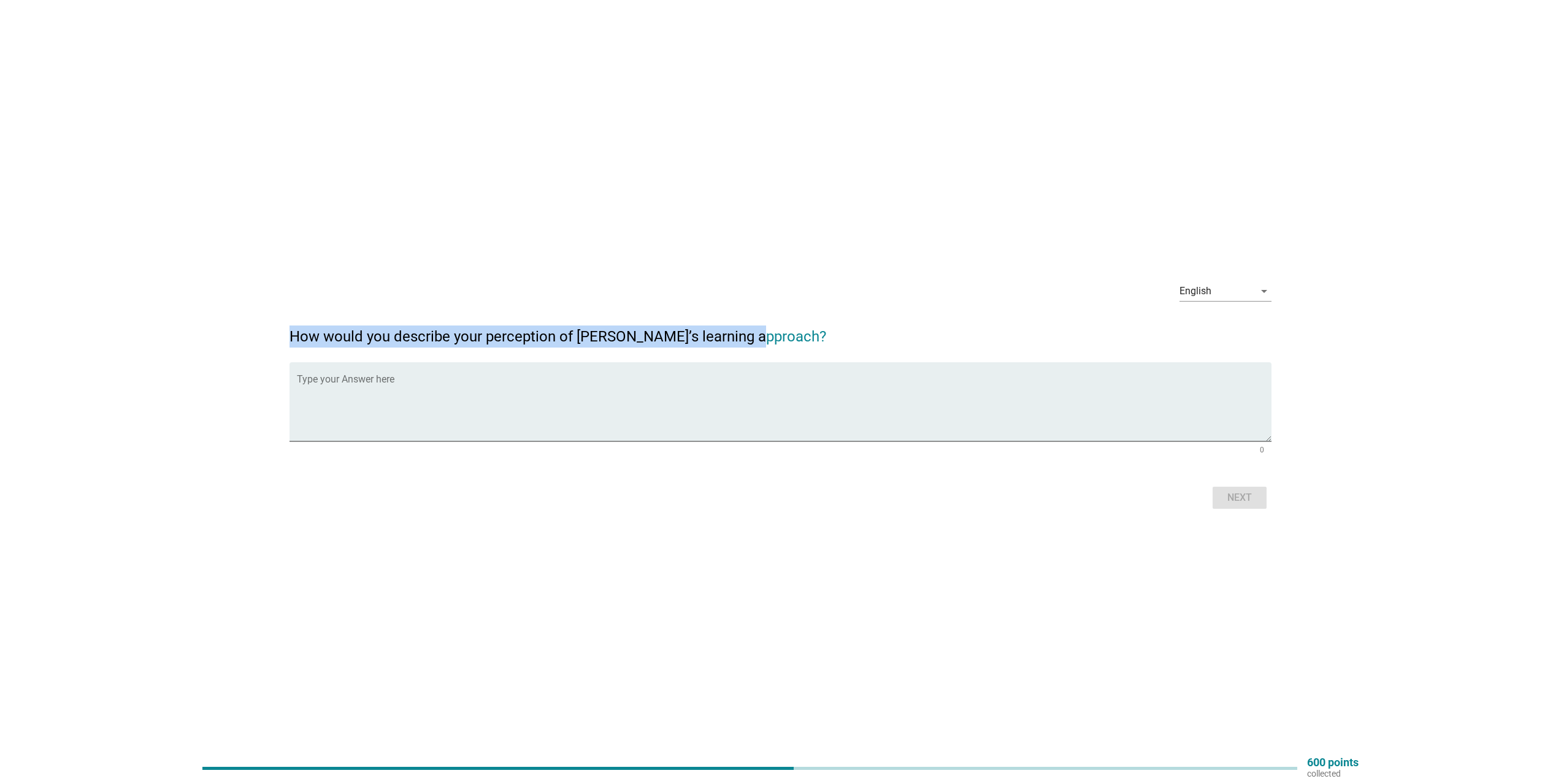
drag, startPoint x: 298, startPoint y: 336, endPoint x: 846, endPoint y: 337, distance: 548.0
click at [846, 337] on h2 "How would you describe your perception of [PERSON_NAME]’s learning approach?" at bounding box center [780, 330] width 982 height 34
copy h2 "How would you describe your perception of [PERSON_NAME]’s learning approach?"
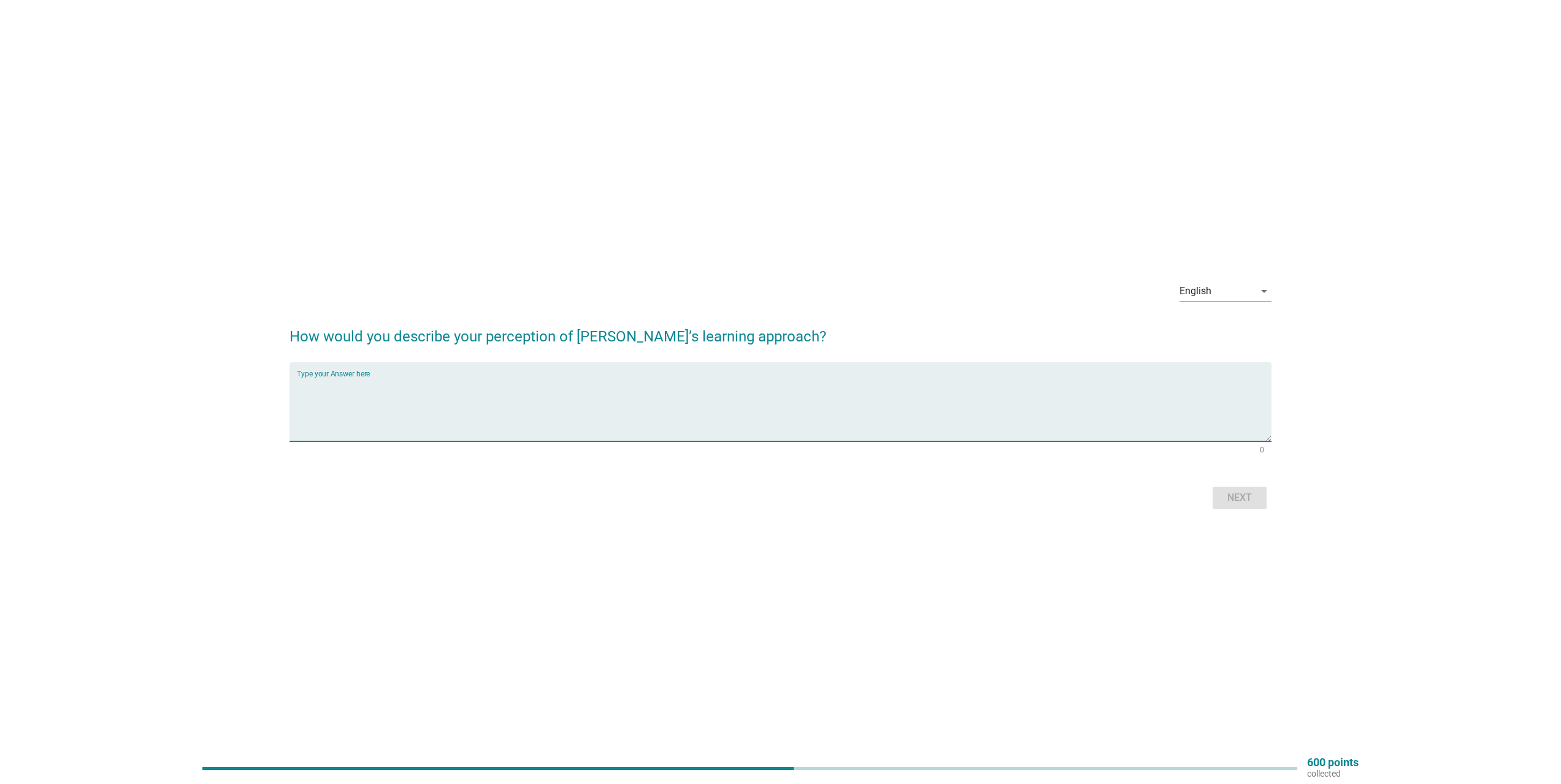
click at [432, 382] on textarea "Type your Answer here" at bounding box center [784, 409] width 975 height 65
paste textarea "Lorem’i dolorsit ametcons ad elits doeiusmod te incididunt, utlaboreetd, mag al…"
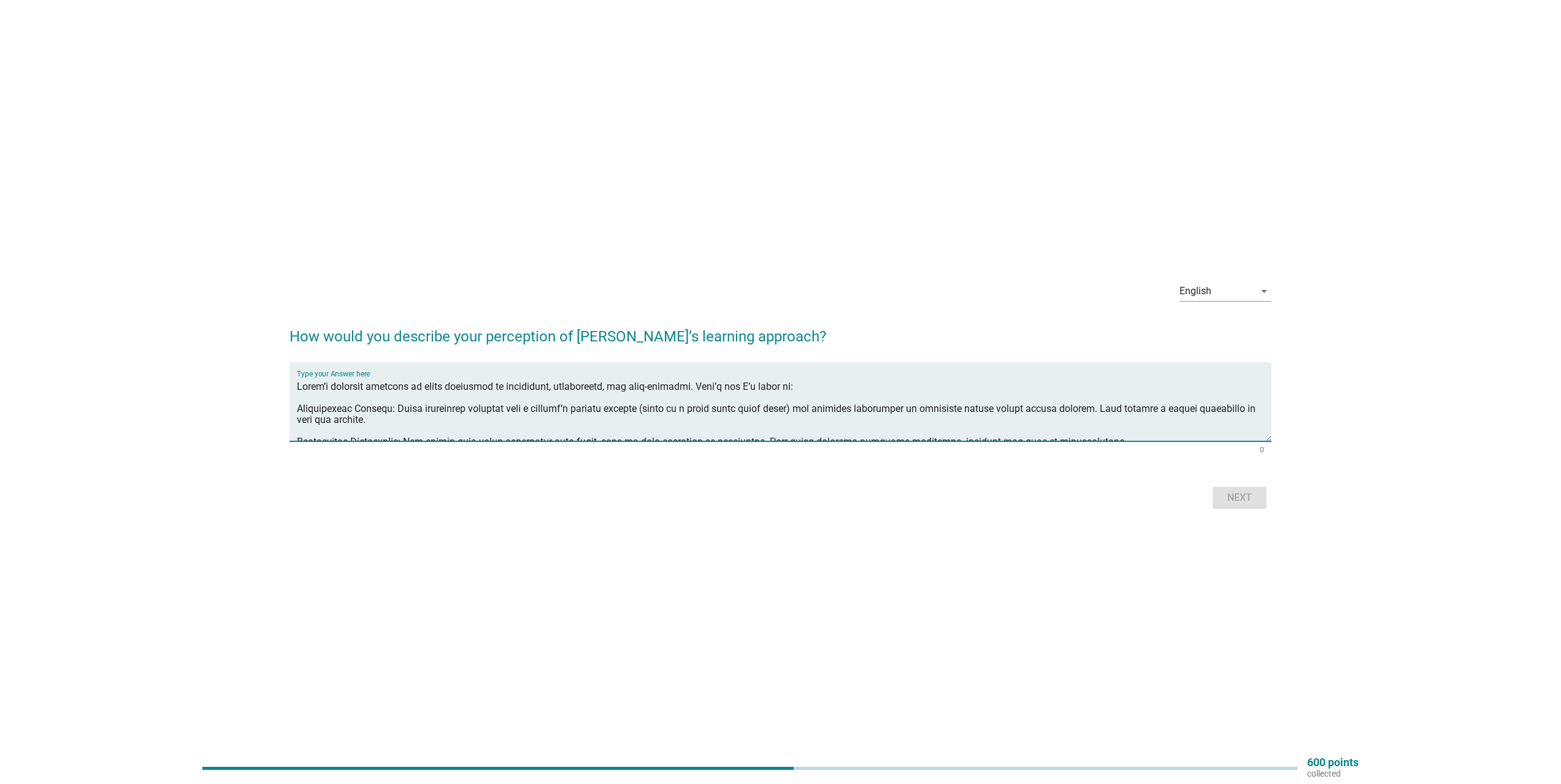
scroll to position [94, 0]
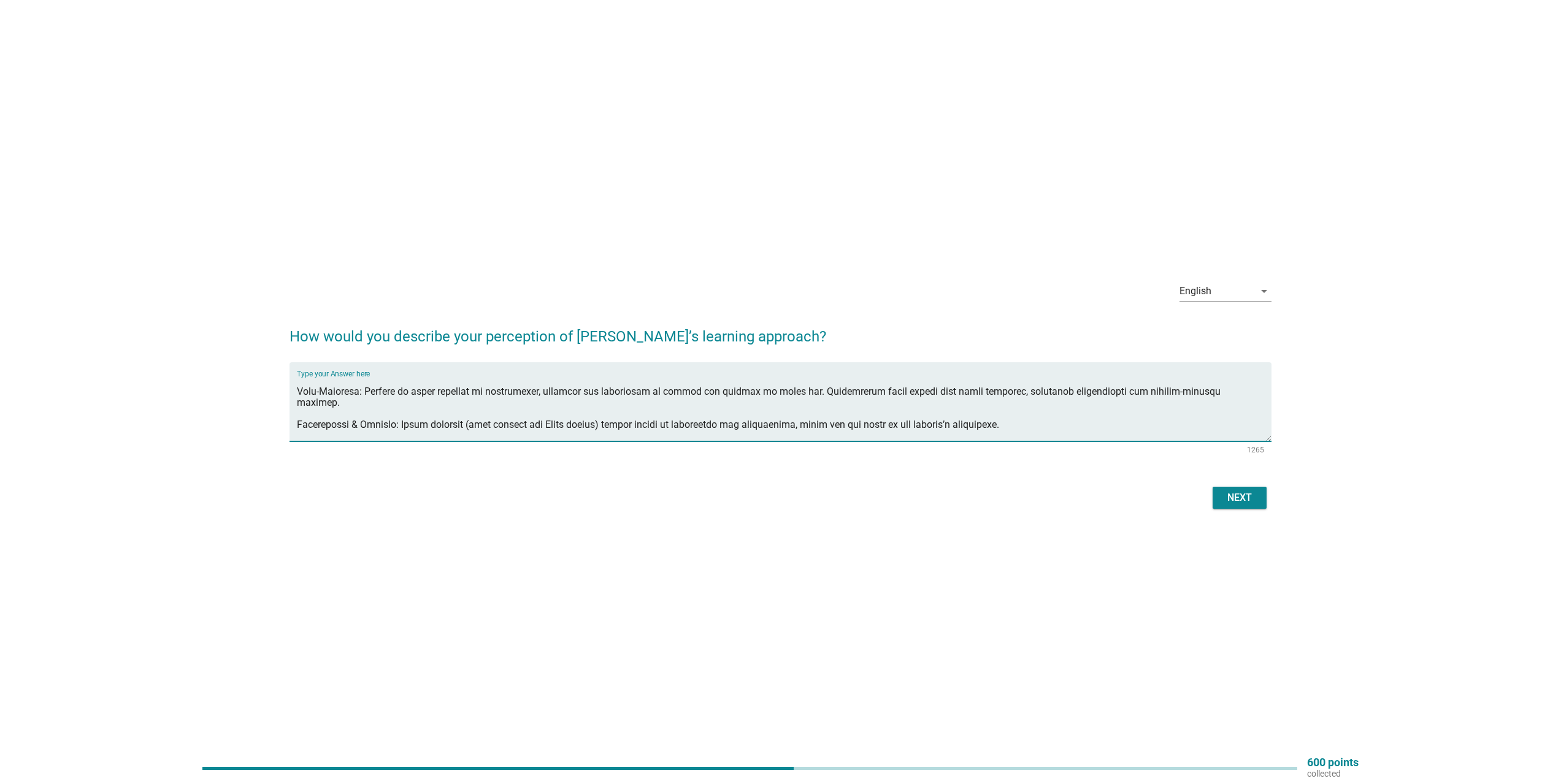
type textarea "Lorem’i dolorsit ametcons ad elits doeiusmod te incididunt, utlaboreetd, mag al…"
click at [1231, 497] on div "Next" at bounding box center [1240, 498] width 34 height 15
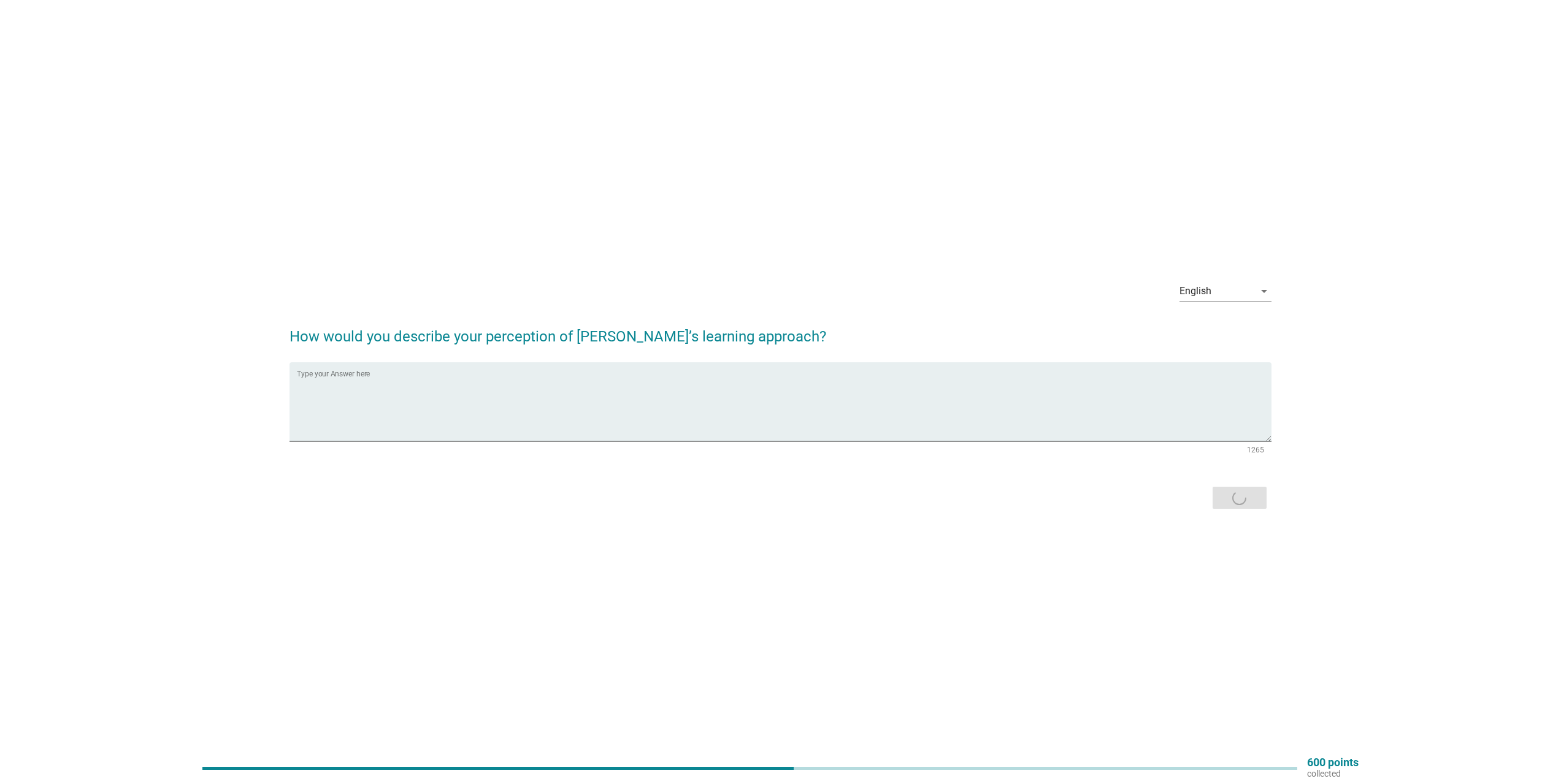
scroll to position [0, 0]
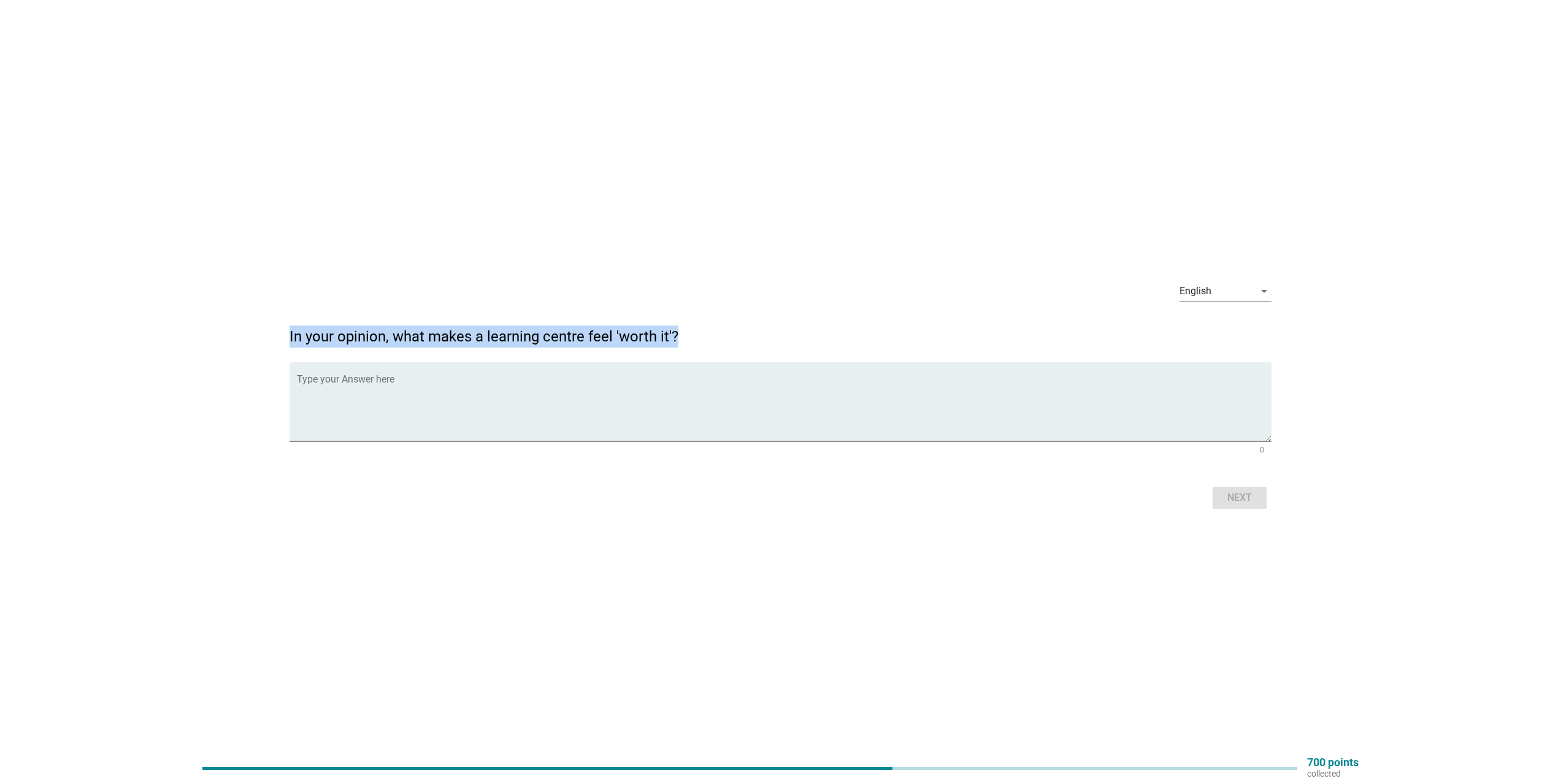
drag, startPoint x: 691, startPoint y: 334, endPoint x: 235, endPoint y: 323, distance: 456.1
click at [235, 323] on div "English arrow_drop_down In your opinion, what makes a learning centre feel 'wor…" at bounding box center [780, 392] width 1502 height 260
copy h2 "In your opinion, what makes a learning centre feel 'worth it'?"
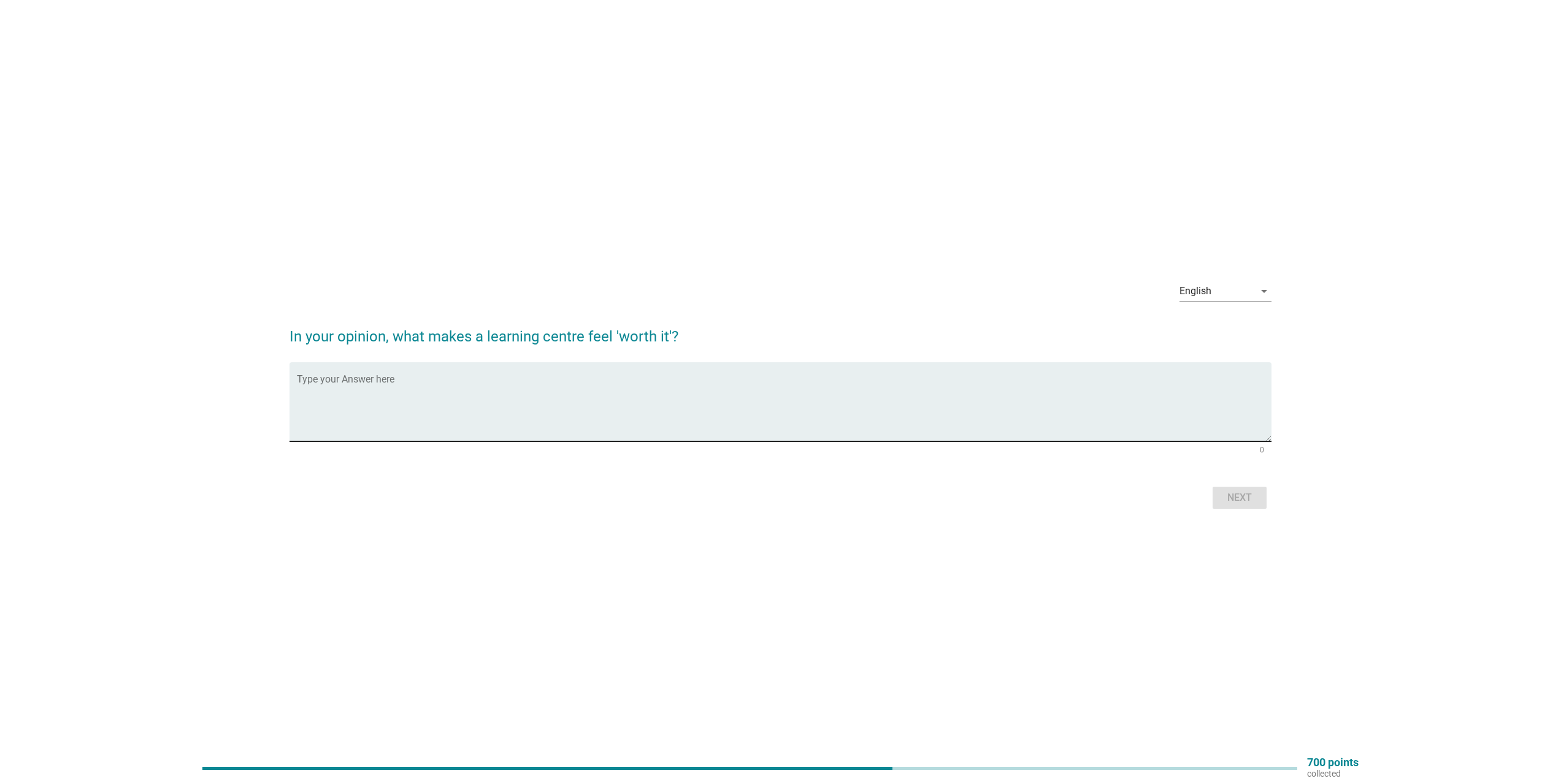
click at [834, 415] on textarea "Type your Answer here" at bounding box center [784, 409] width 975 height 65
paste textarea "6. Lorem, Ipsumdol Sitametc Adipisci eli seddoei tempor inc utlaboreet dolorema…"
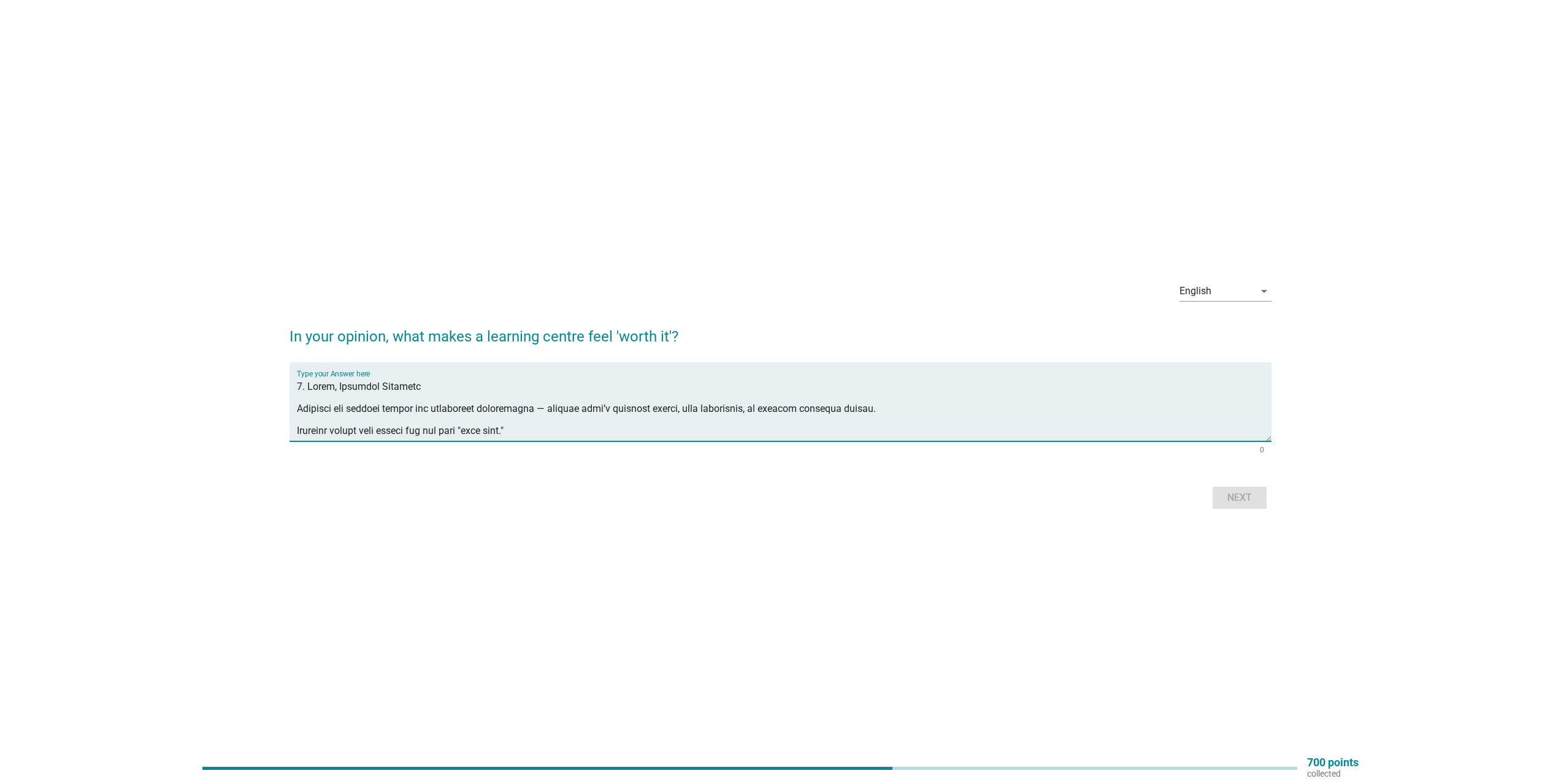
scroll to position [348, 0]
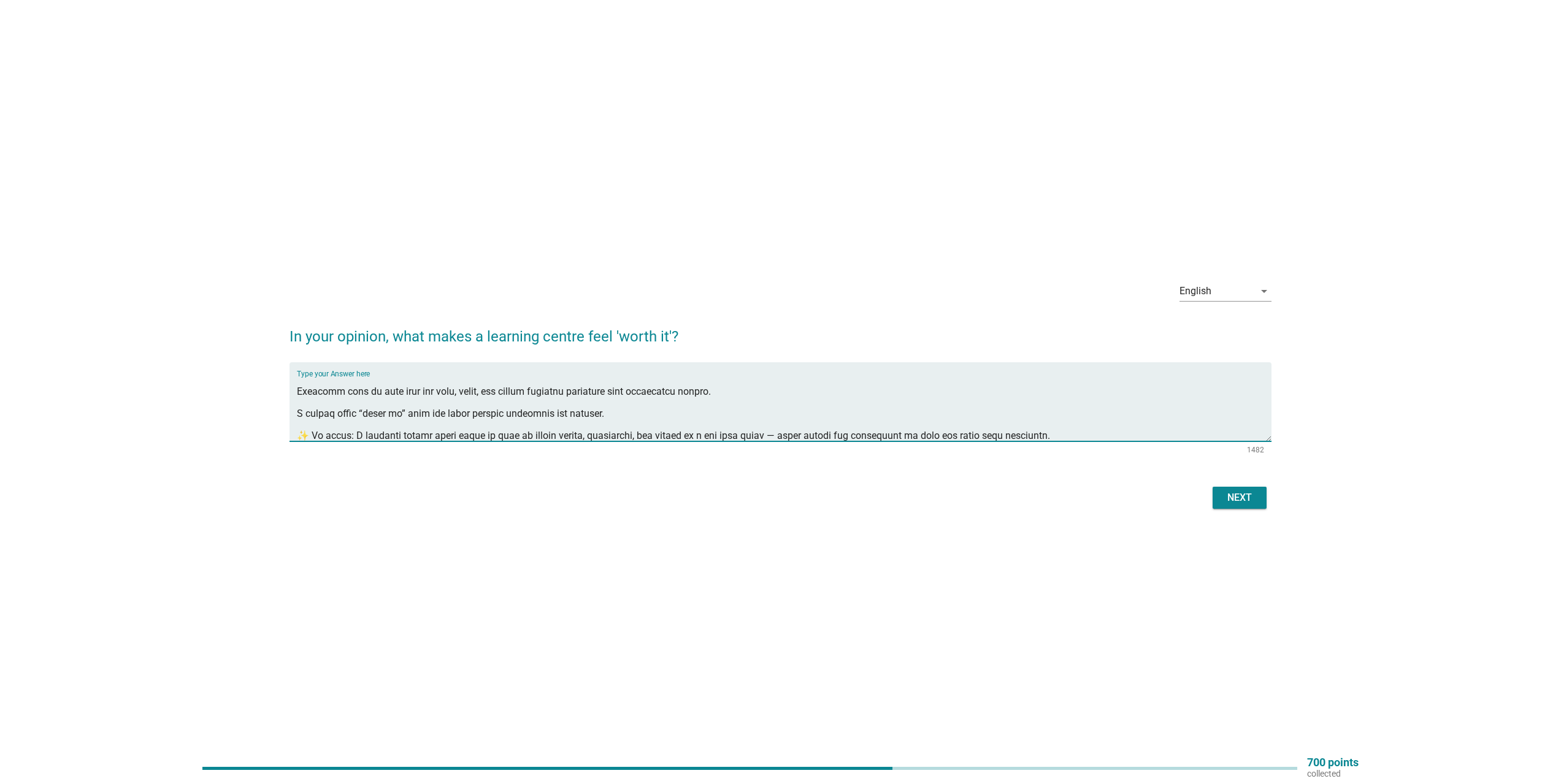
type textarea "6. Lorem, Ipsumdol Sitametc Adipisci eli seddoei tempor inc utlaboreet dolorema…"
click at [1236, 484] on div "Next" at bounding box center [780, 498] width 982 height 30
click at [1236, 489] on button "Next" at bounding box center [1240, 497] width 54 height 22
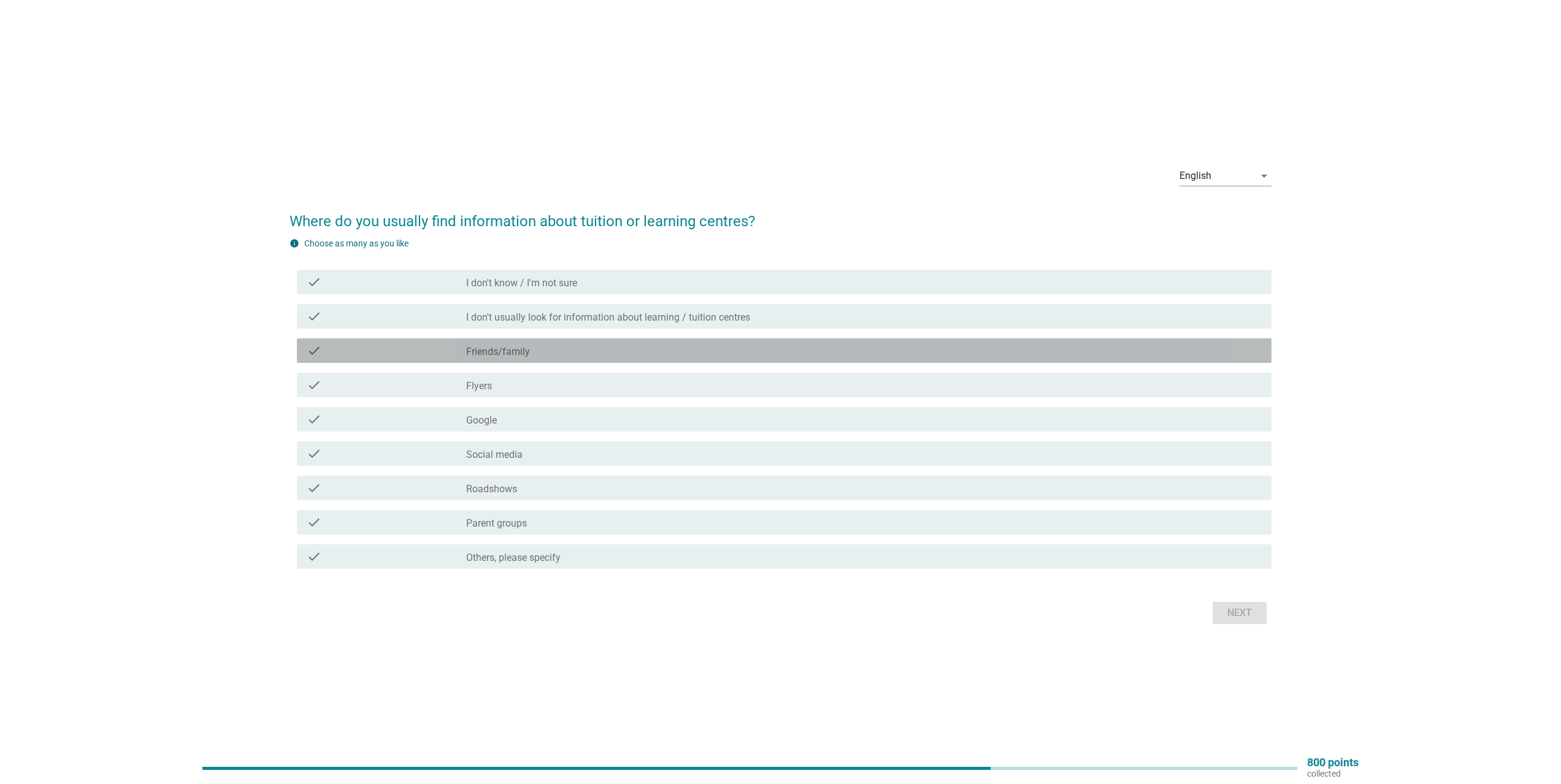
click at [459, 351] on div "check" at bounding box center [386, 351] width 159 height 15
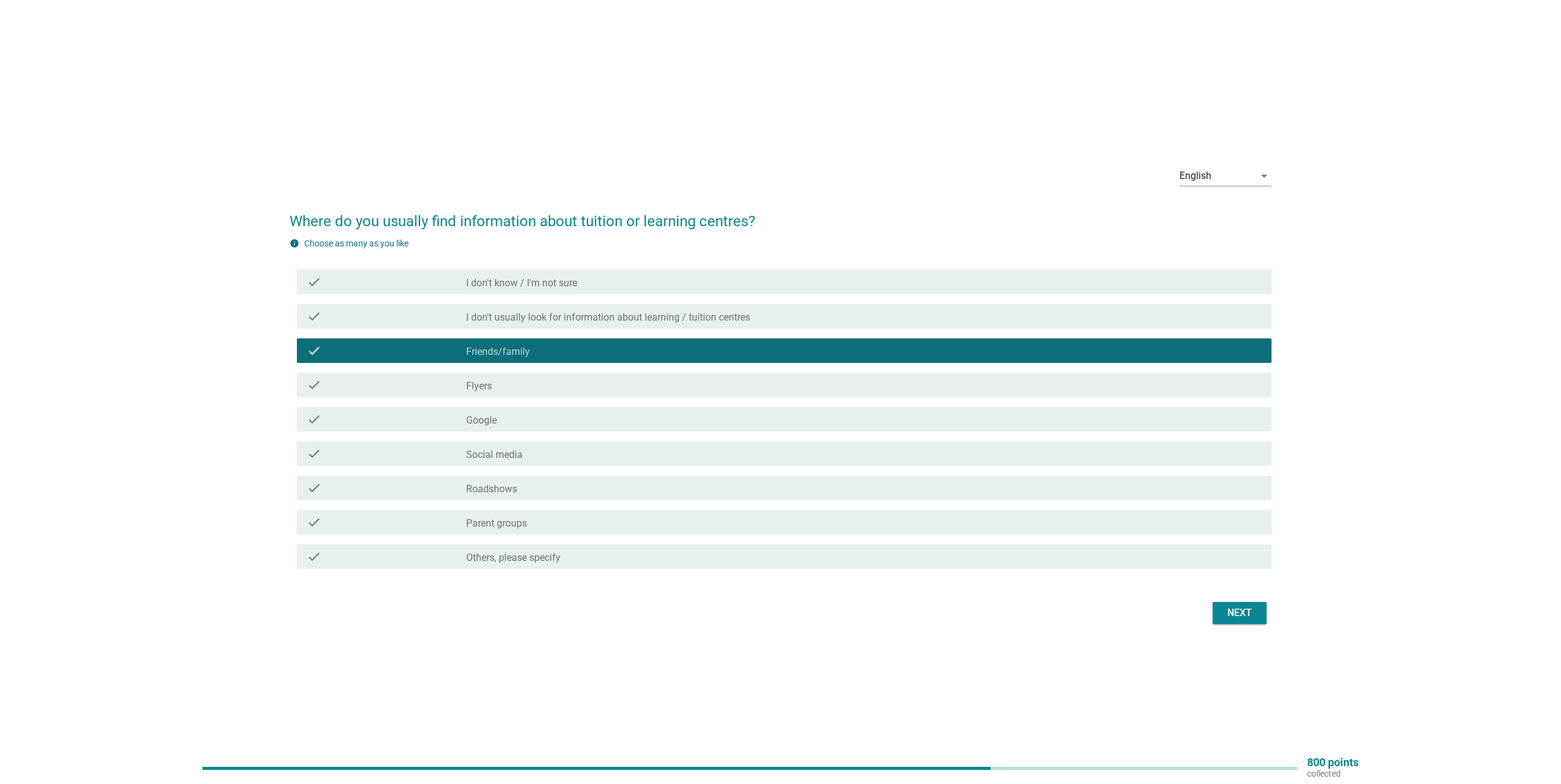
drag, startPoint x: 470, startPoint y: 392, endPoint x: 478, endPoint y: 417, distance: 26.2
click at [471, 392] on div "check check_box_outline_blank Flyers" at bounding box center [784, 384] width 975 height 24
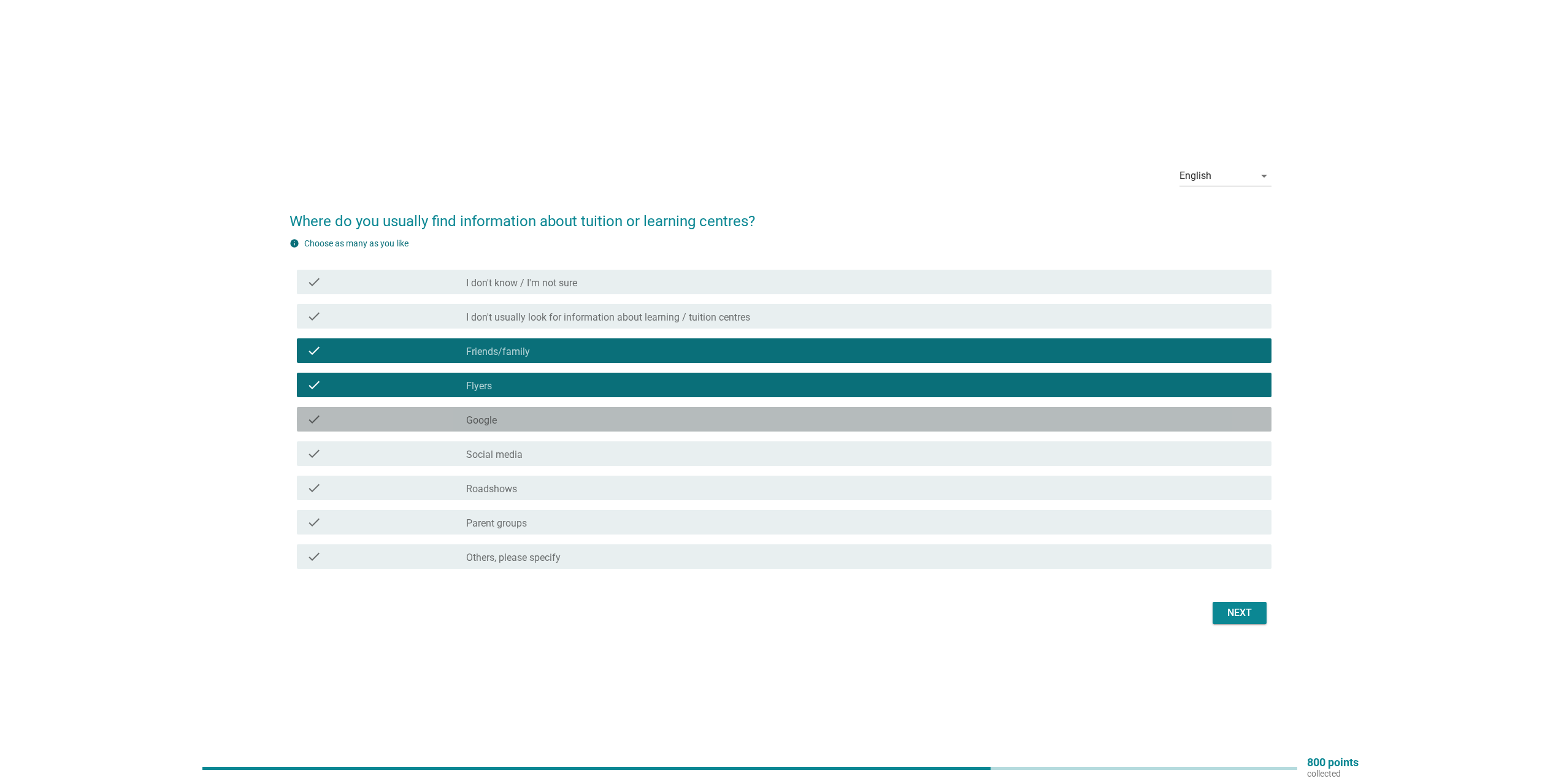
click at [493, 427] on div "check check_box_outline_blank Google" at bounding box center [784, 419] width 975 height 24
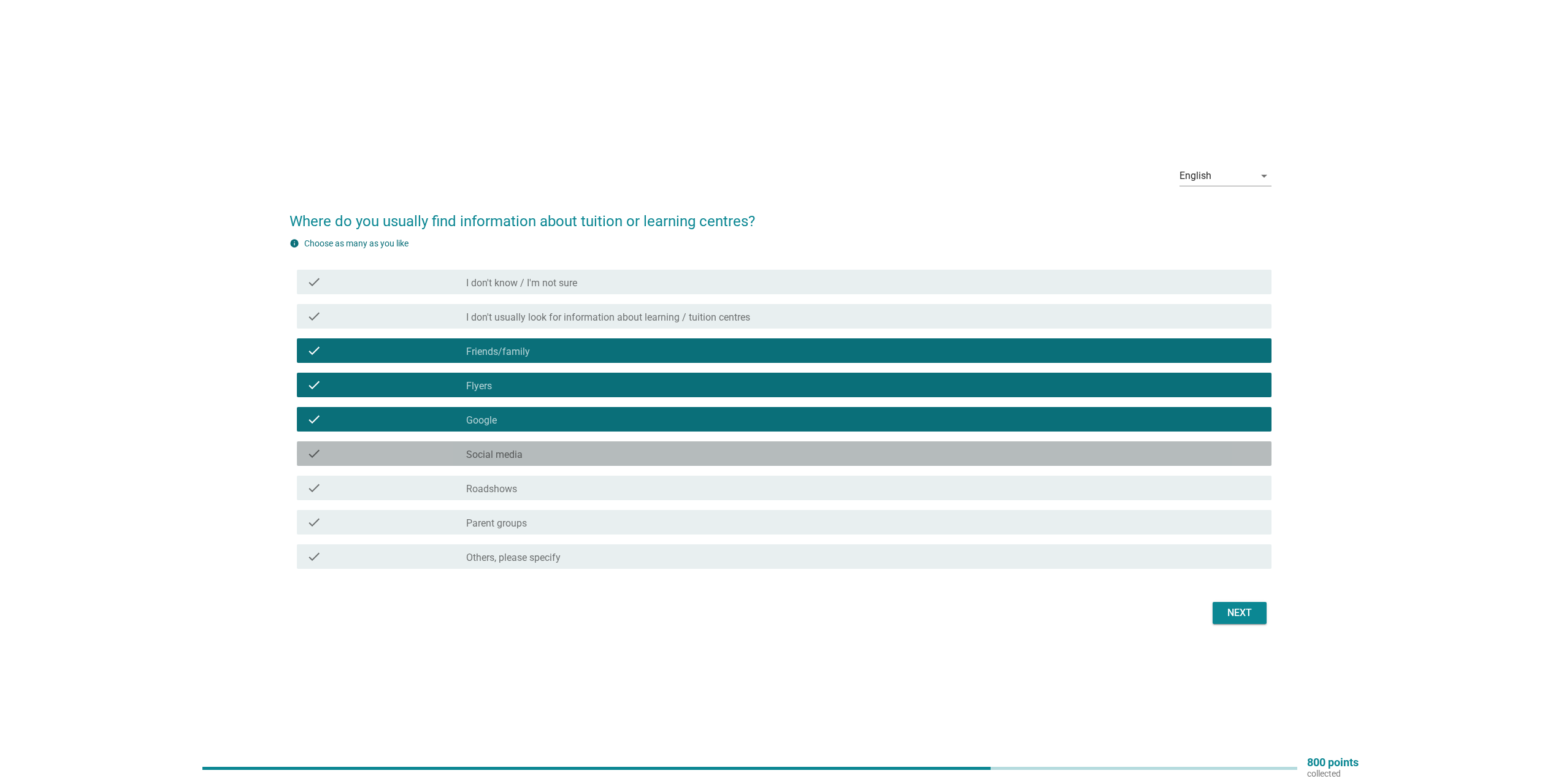
click at [497, 454] on label "Social media" at bounding box center [495, 455] width 57 height 13
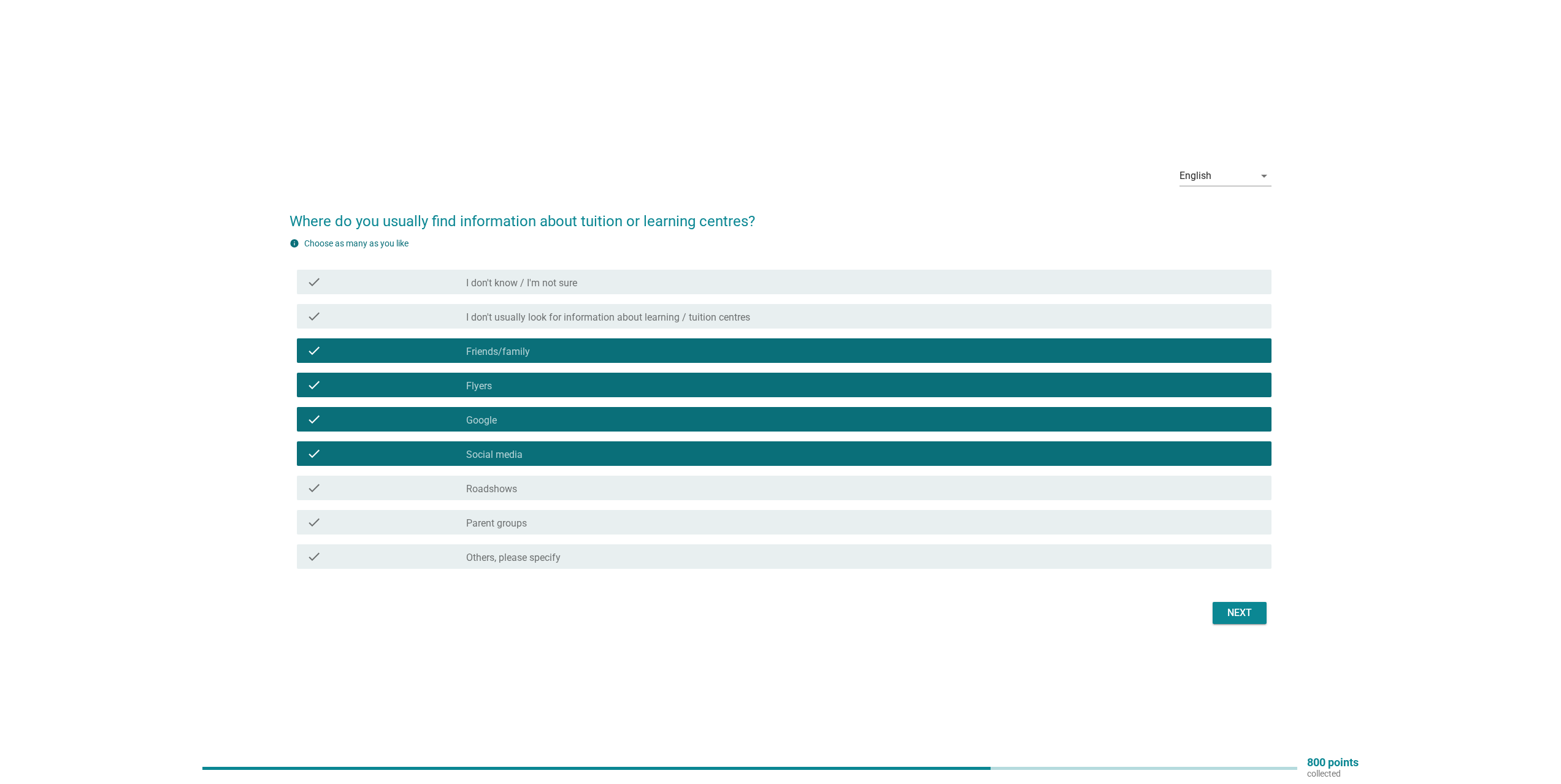
click at [1045, 518] on div "check_box_outline_blank Parent groups" at bounding box center [864, 522] width 796 height 15
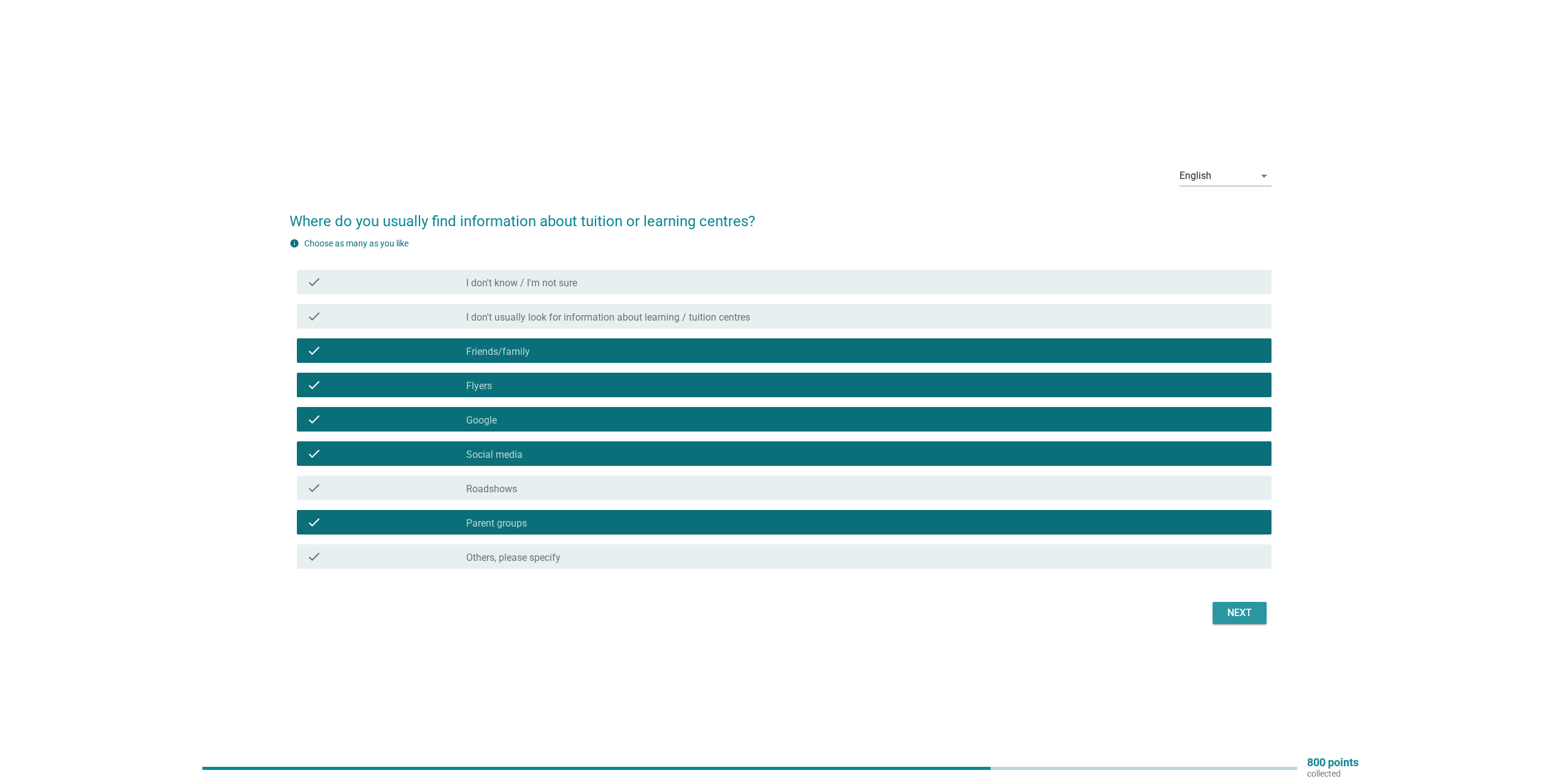
click at [1234, 613] on div "Next" at bounding box center [1240, 613] width 34 height 15
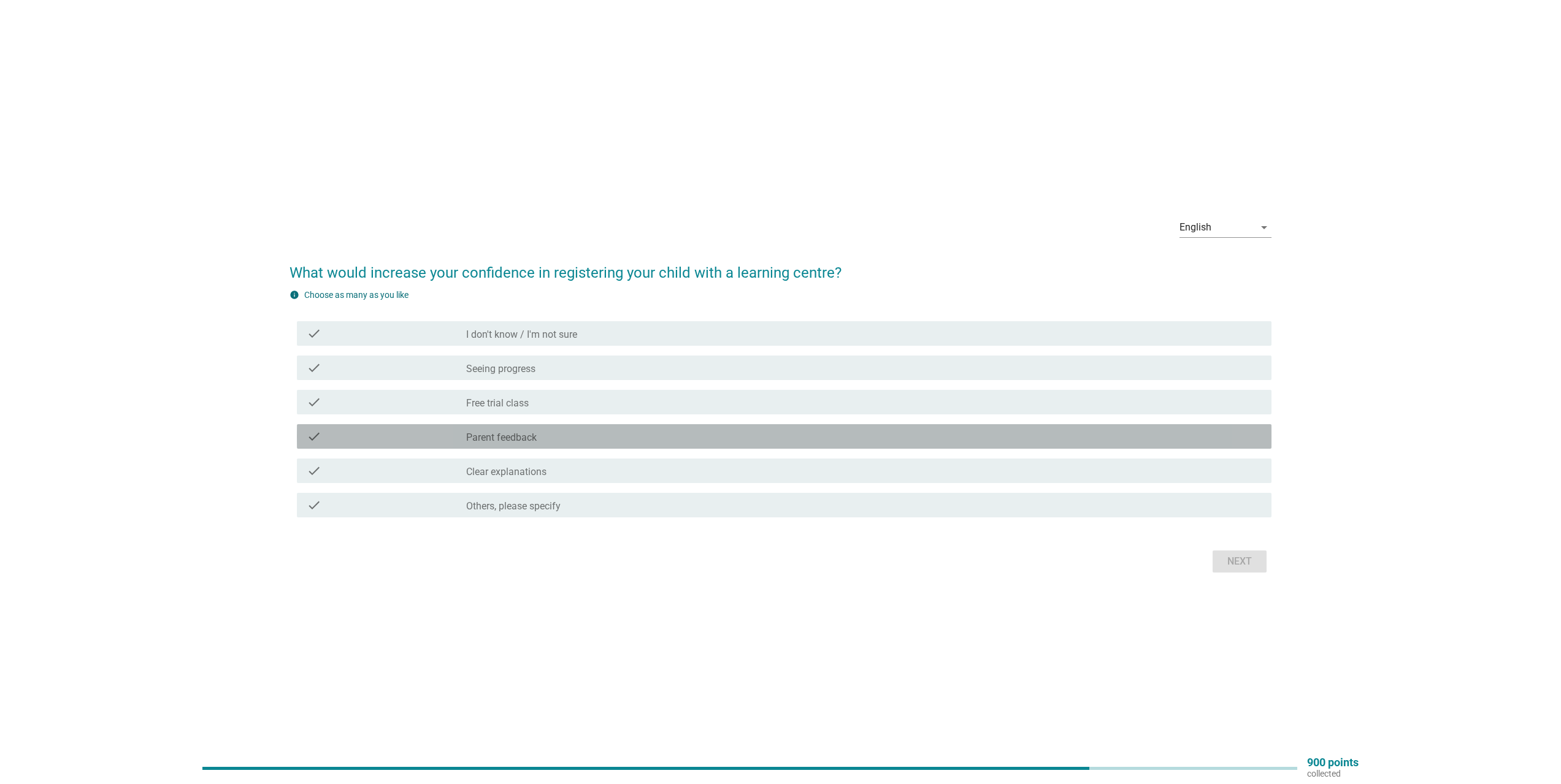
click at [532, 437] on label "Parent feedback" at bounding box center [501, 438] width 71 height 13
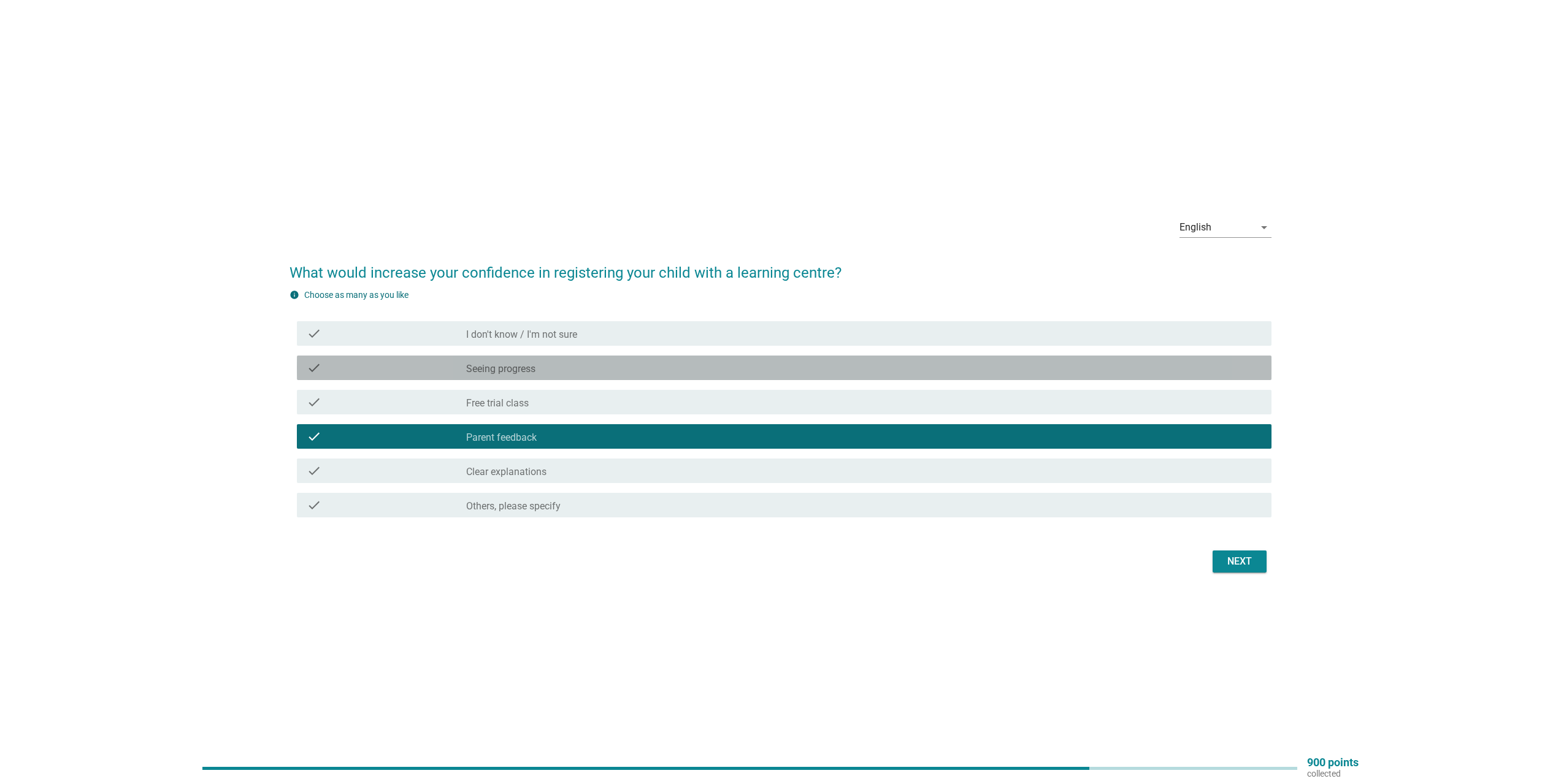
click at [539, 377] on div "check check_box_outline_blank Seeing progress" at bounding box center [784, 367] width 975 height 24
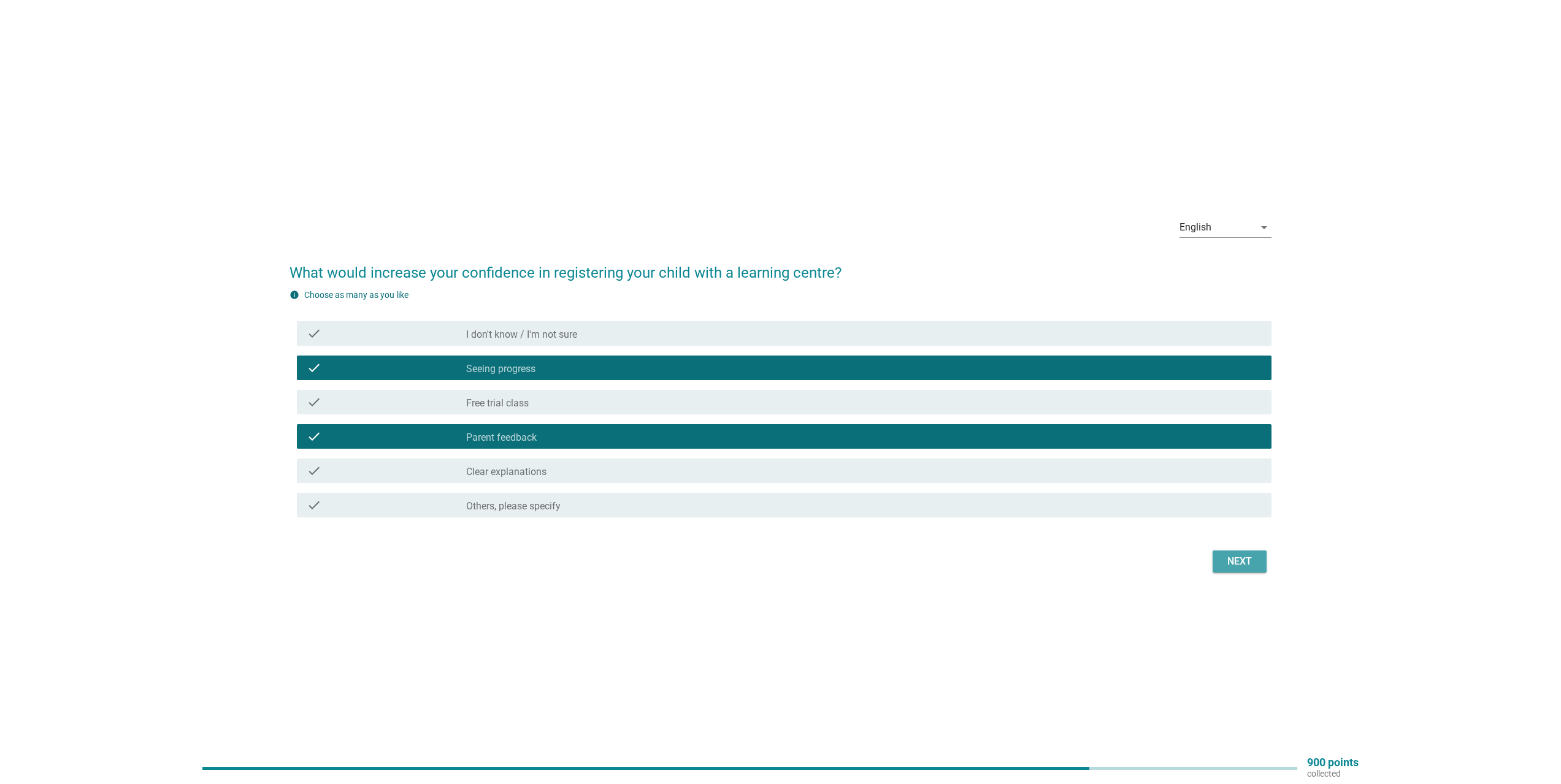
click at [1248, 566] on div "Next" at bounding box center [1240, 562] width 34 height 15
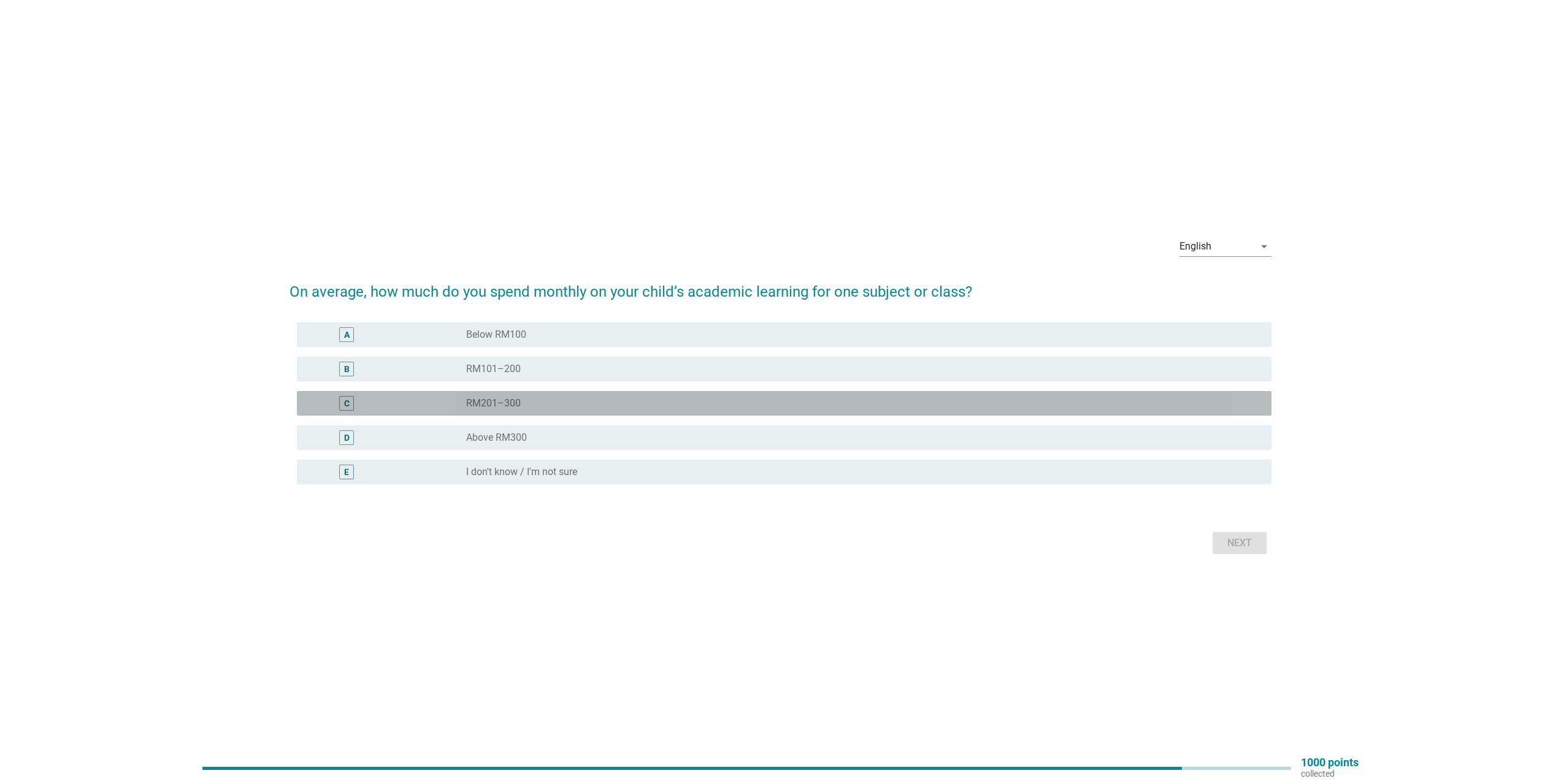
click at [511, 403] on label "RM201–300" at bounding box center [494, 404] width 55 height 13
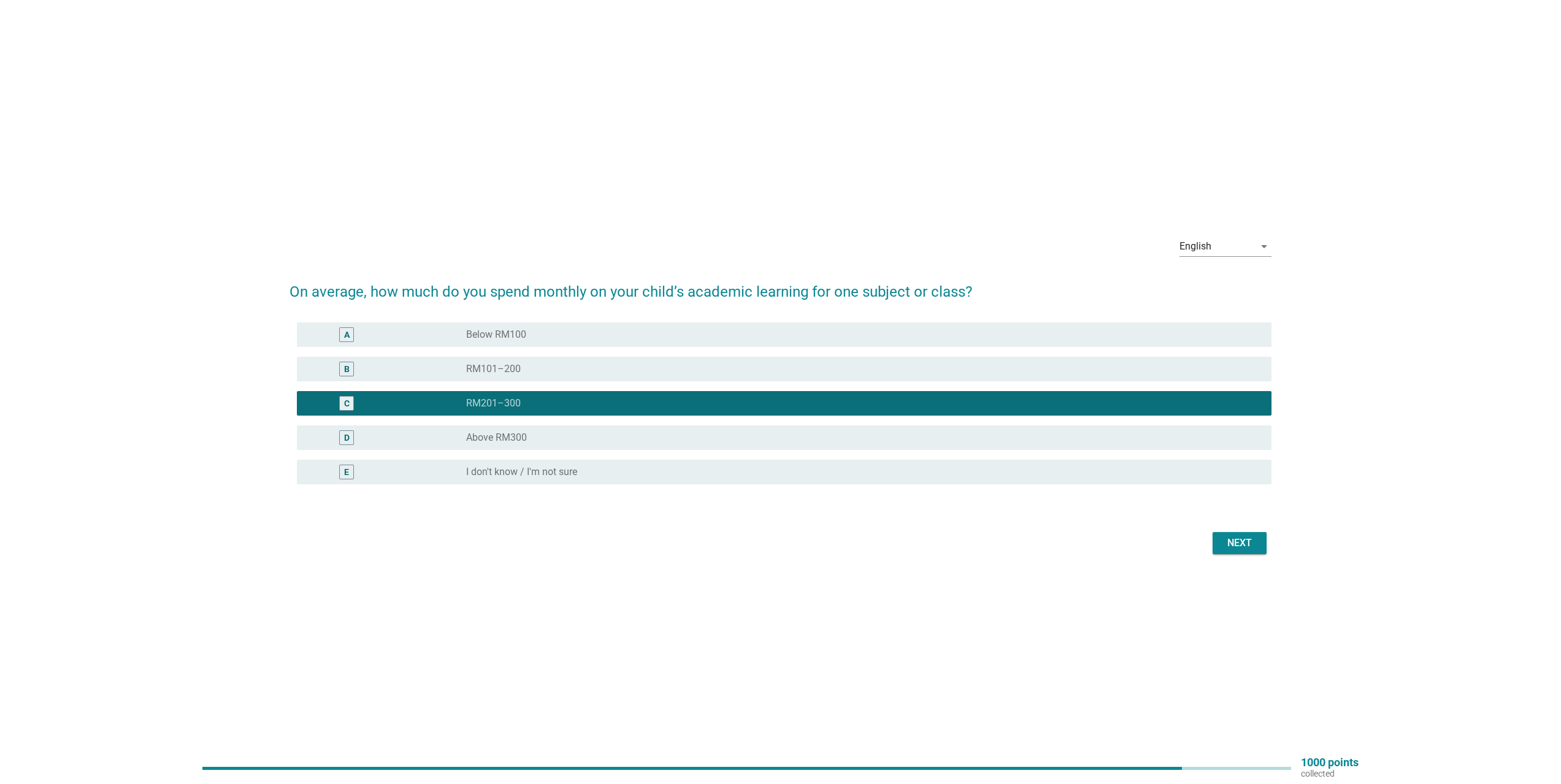
click at [1241, 539] on div "Next" at bounding box center [1240, 543] width 34 height 15
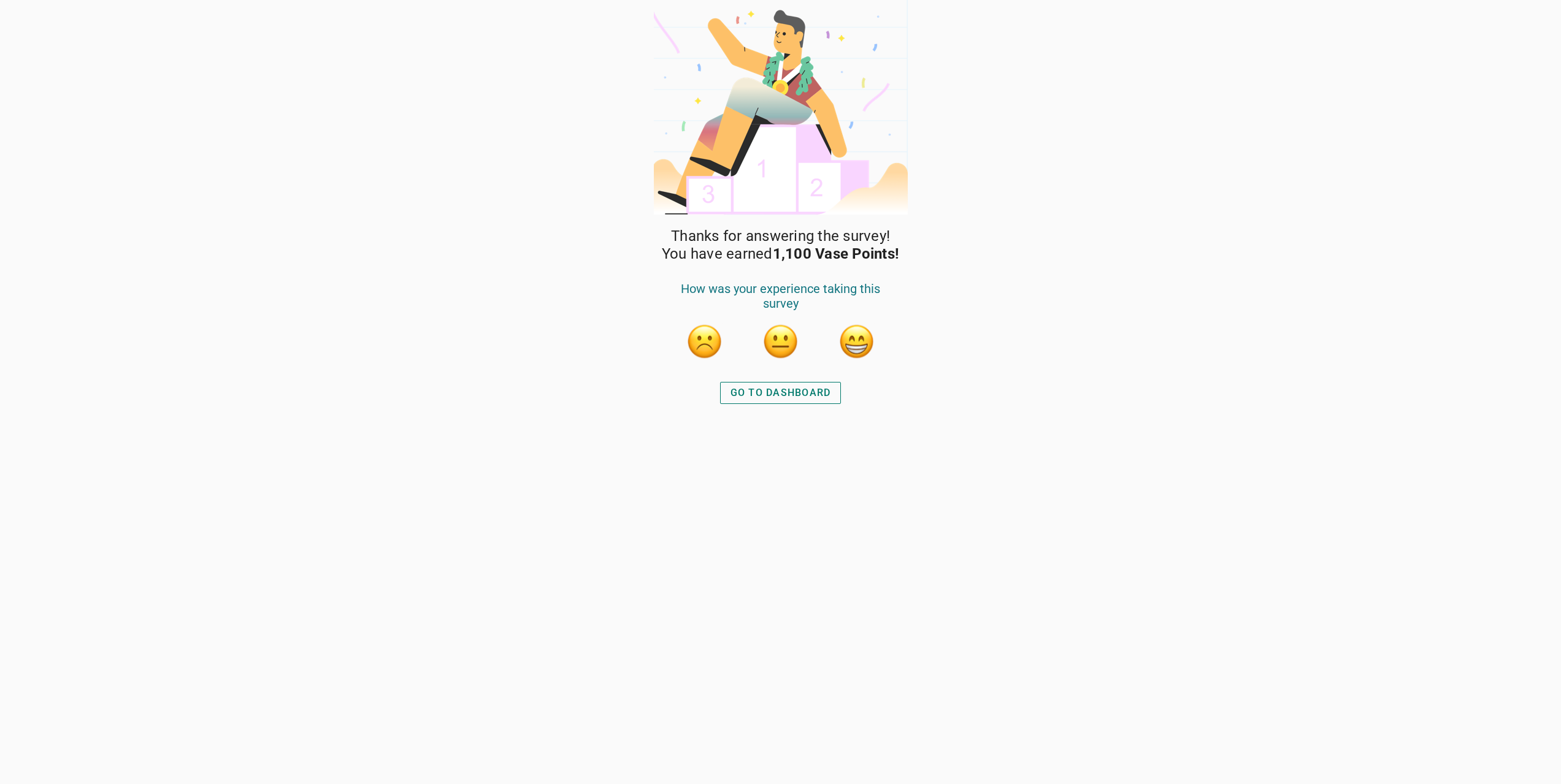
click at [875, 334] on button "button" at bounding box center [857, 342] width 37 height 37
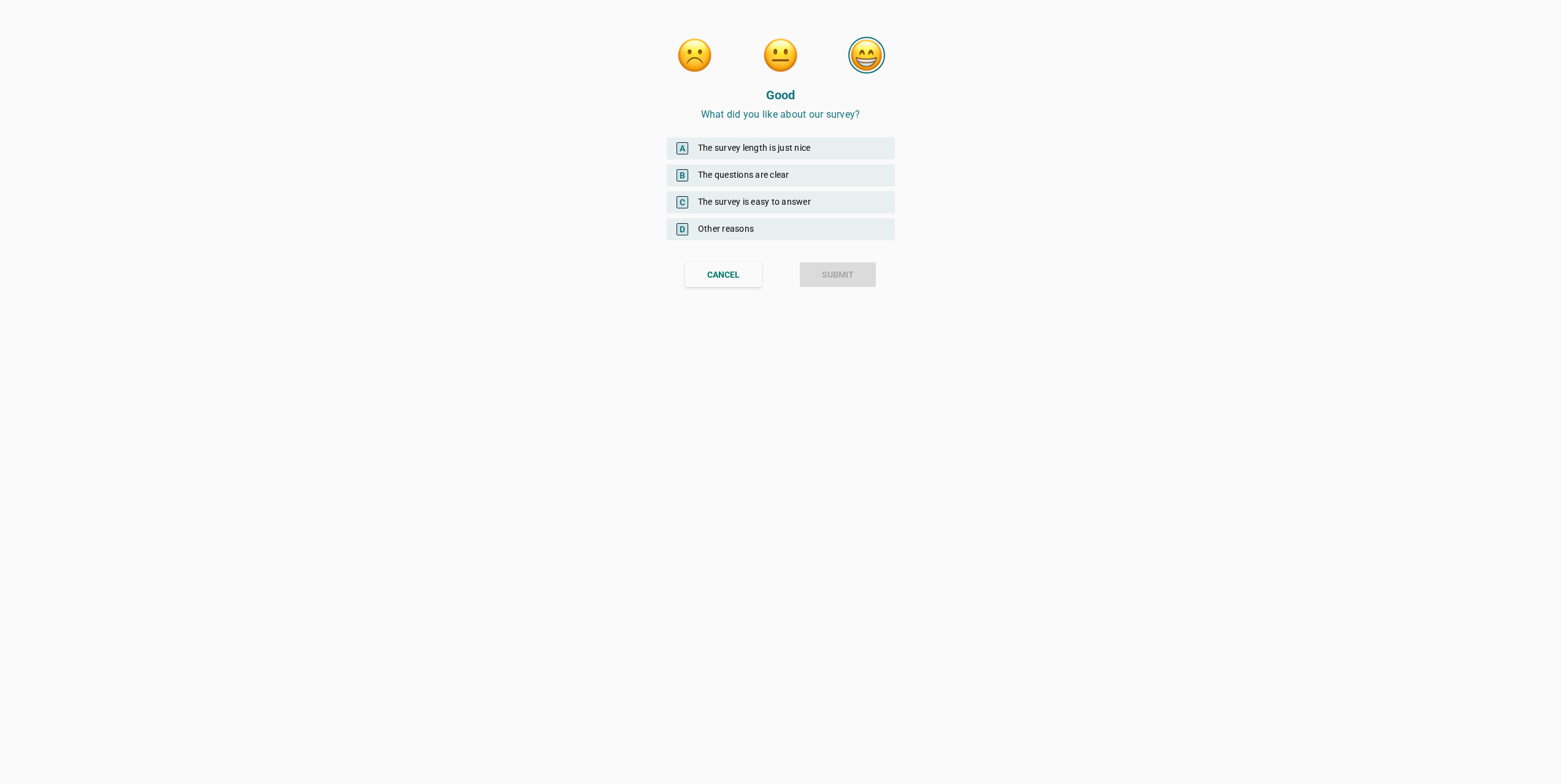
click at [761, 152] on div "A The survey length is just nice" at bounding box center [781, 148] width 228 height 22
click at [810, 346] on button "SUBMIT" at bounding box center [838, 349] width 76 height 24
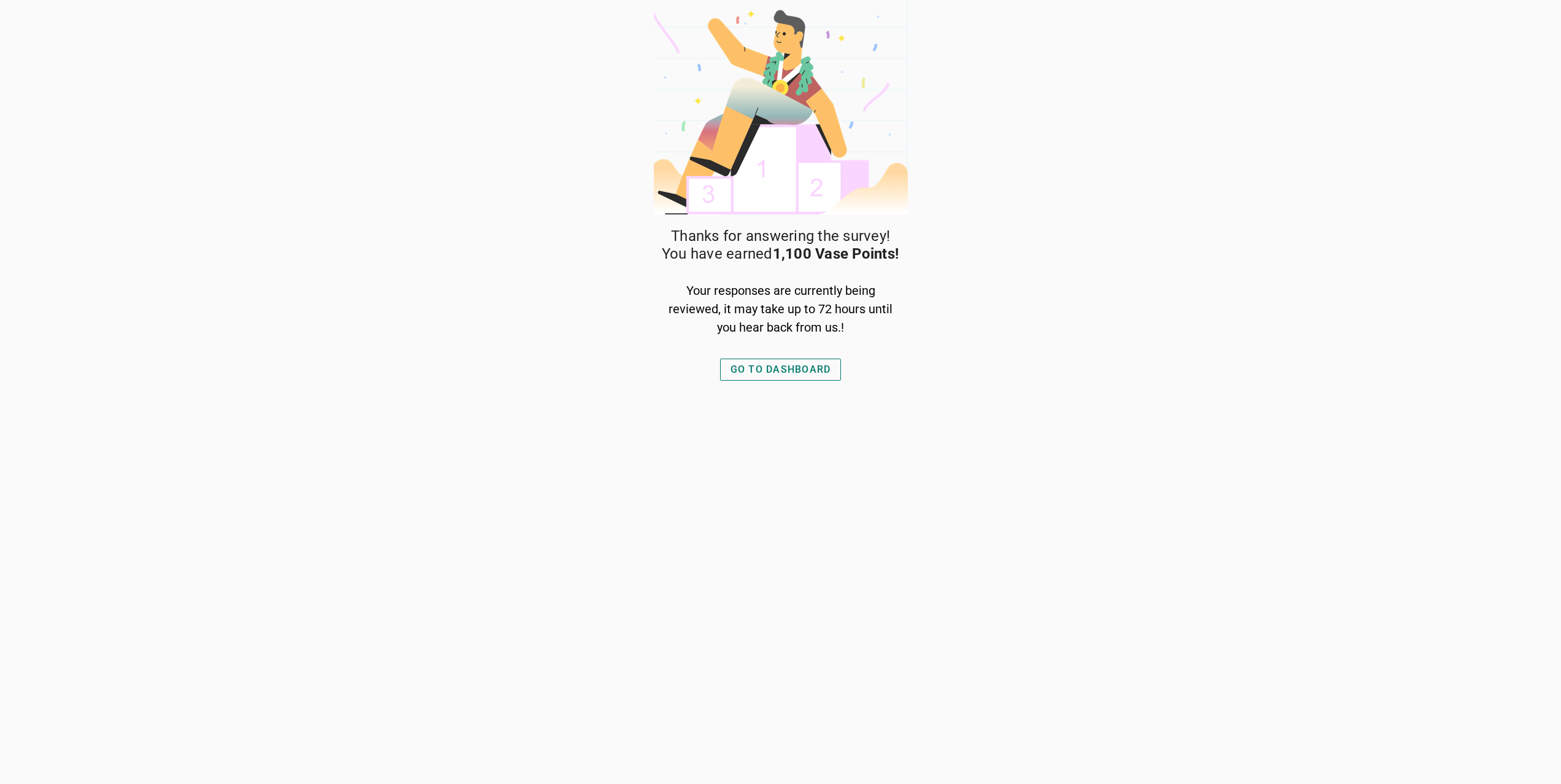
click at [817, 373] on div "GO TO DASHBOARD" at bounding box center [780, 370] width 100 height 15
